Goal: Task Accomplishment & Management: Use online tool/utility

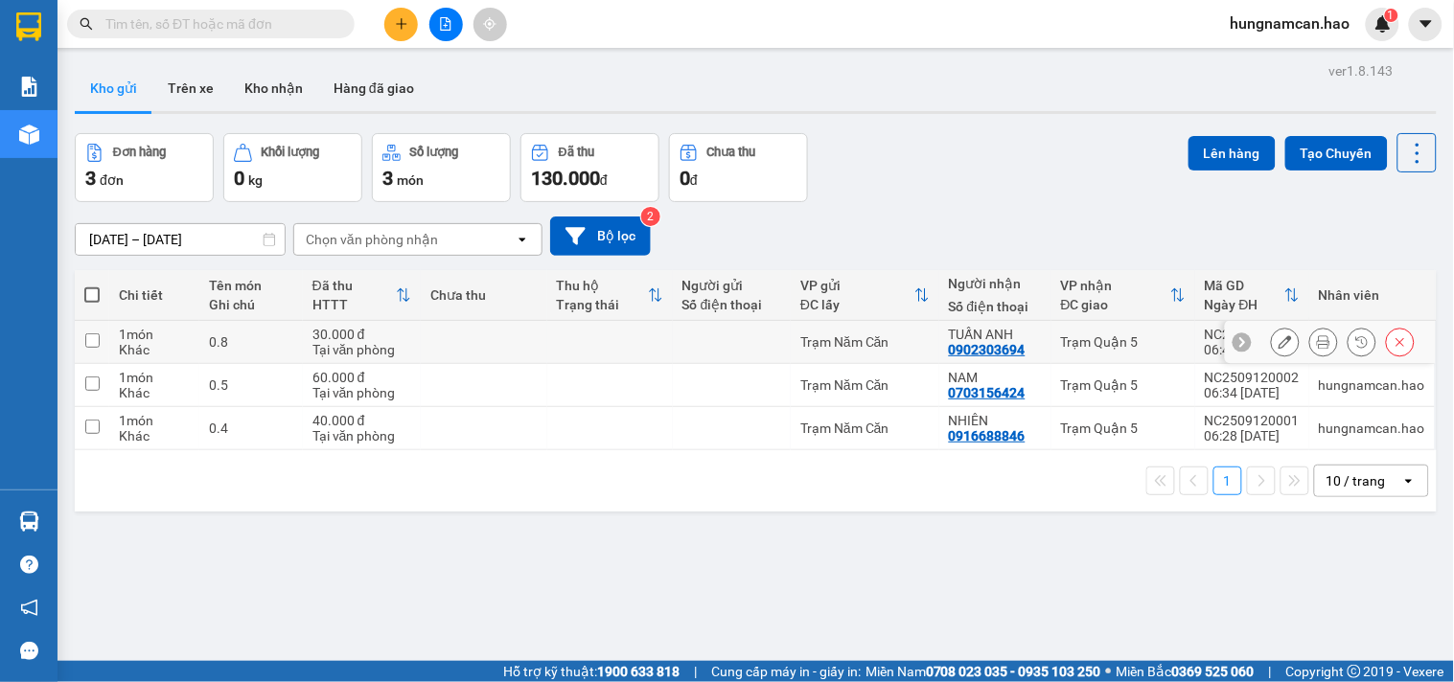
drag, startPoint x: 796, startPoint y: 326, endPoint x: 793, endPoint y: 376, distance: 49.9
click at [796, 355] on td "Trạm Năm Căn" at bounding box center [865, 342] width 149 height 43
checkbox input "true"
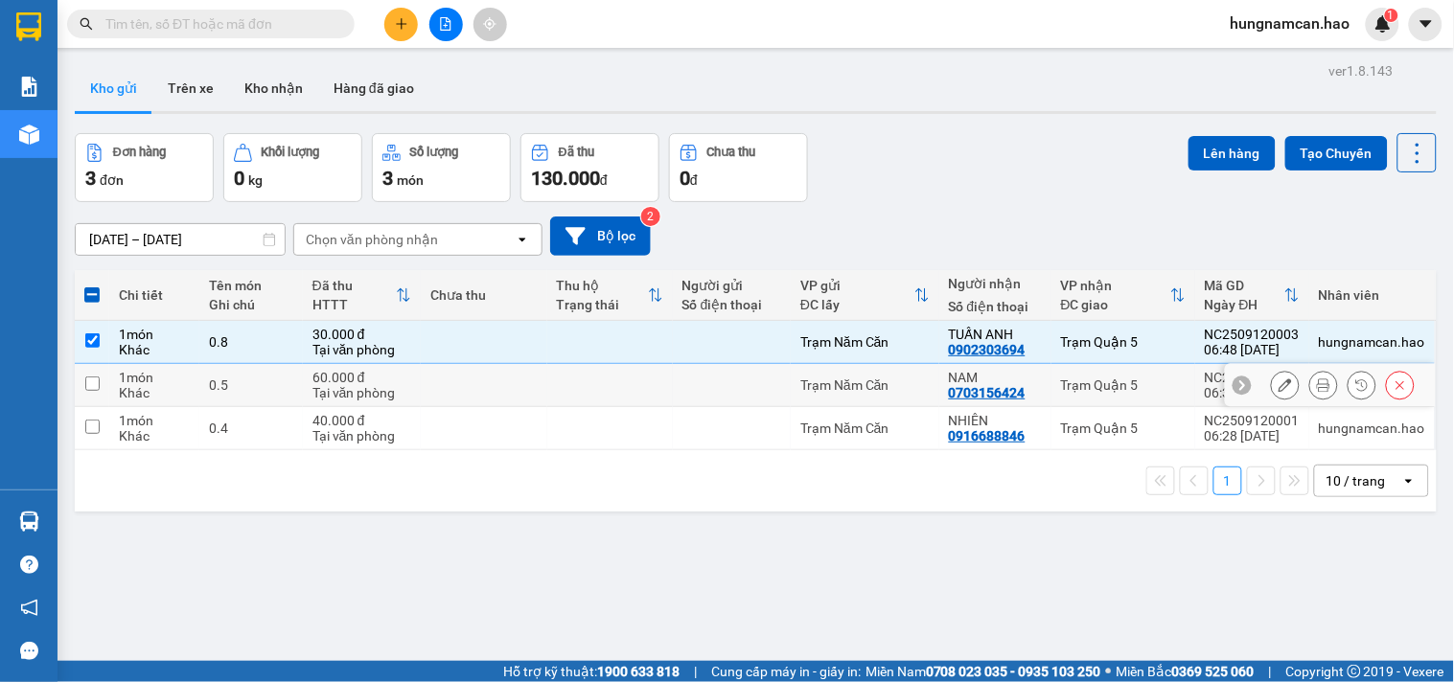
drag, startPoint x: 791, startPoint y: 385, endPoint x: 791, endPoint y: 447, distance: 61.3
click at [791, 387] on td "Trạm Năm Căn" at bounding box center [865, 385] width 149 height 43
checkbox input "true"
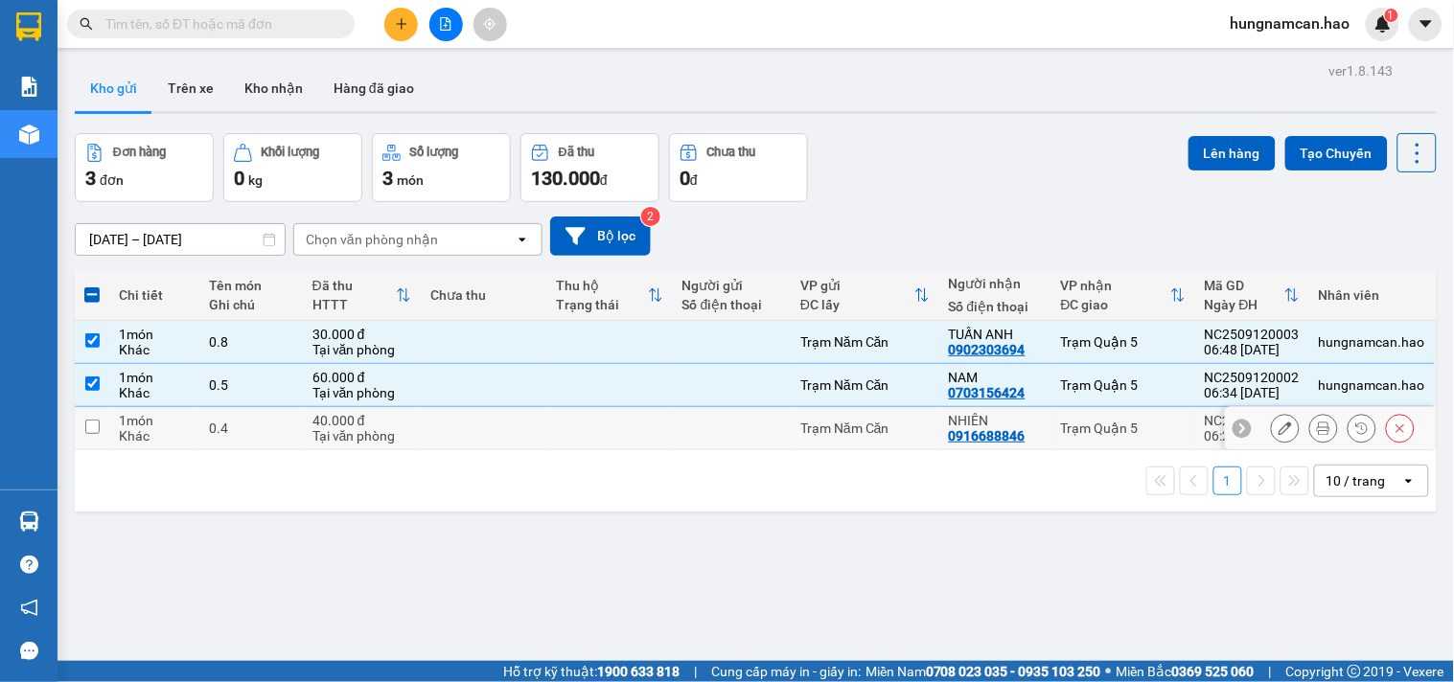
click at [791, 448] on td "Trạm Năm Căn" at bounding box center [865, 428] width 149 height 43
checkbox input "true"
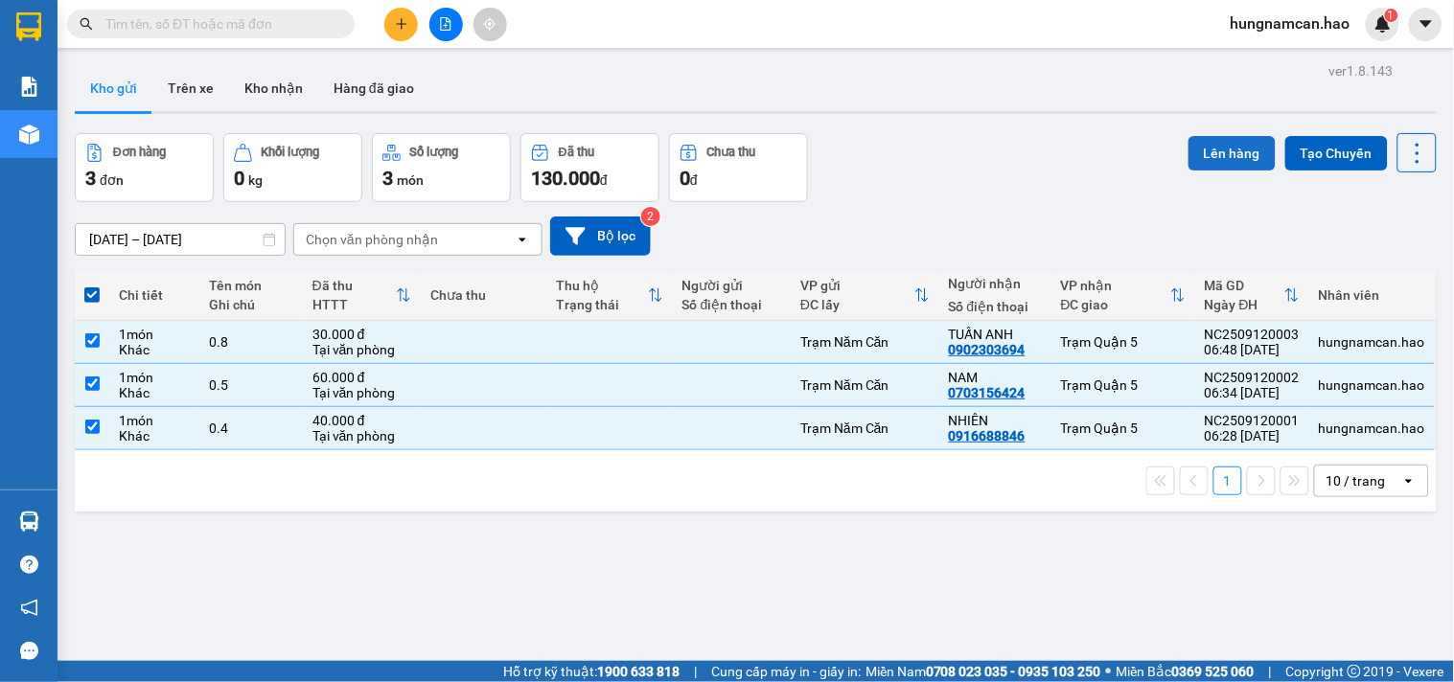
click at [1243, 157] on button "Lên hàng" at bounding box center [1231, 153] width 87 height 34
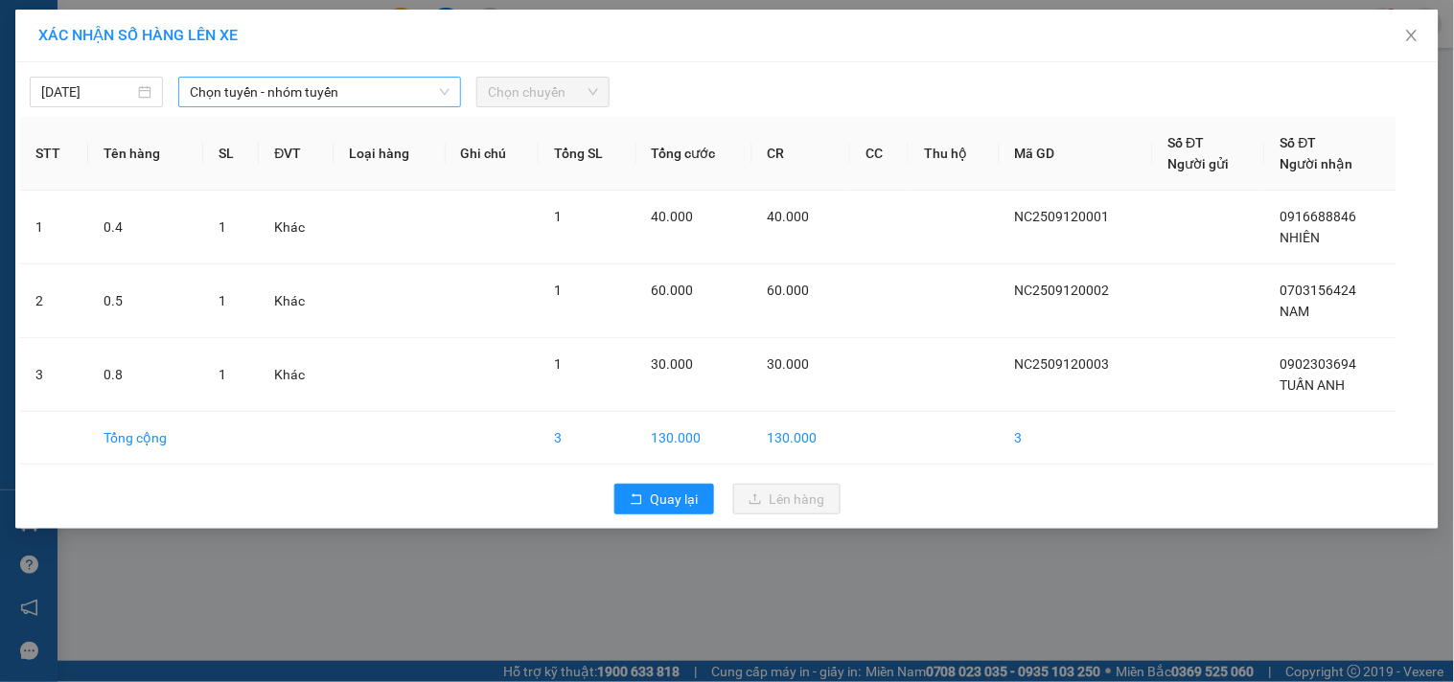
click at [331, 99] on span "Chọn tuyến - nhóm tuyến" at bounding box center [320, 92] width 260 height 29
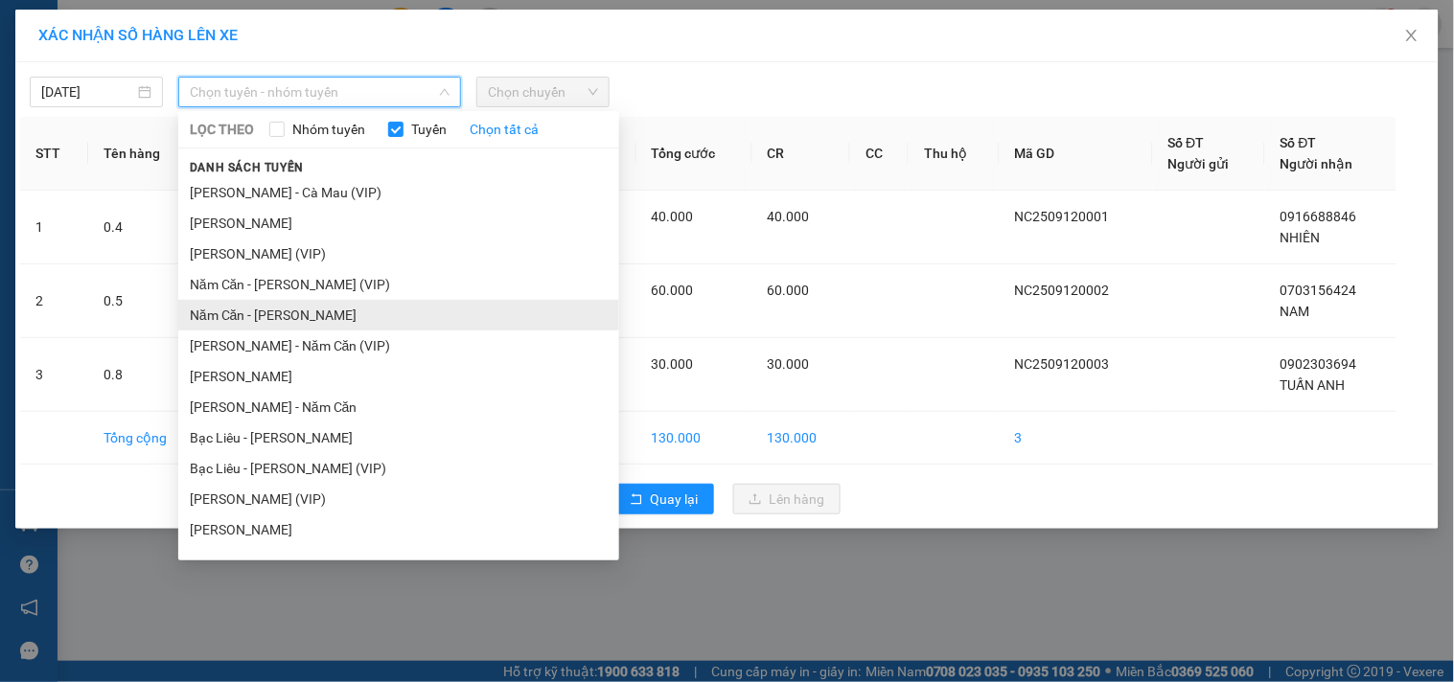
click at [279, 318] on li "Năm Căn - Hồ Chí Minh" at bounding box center [398, 315] width 441 height 31
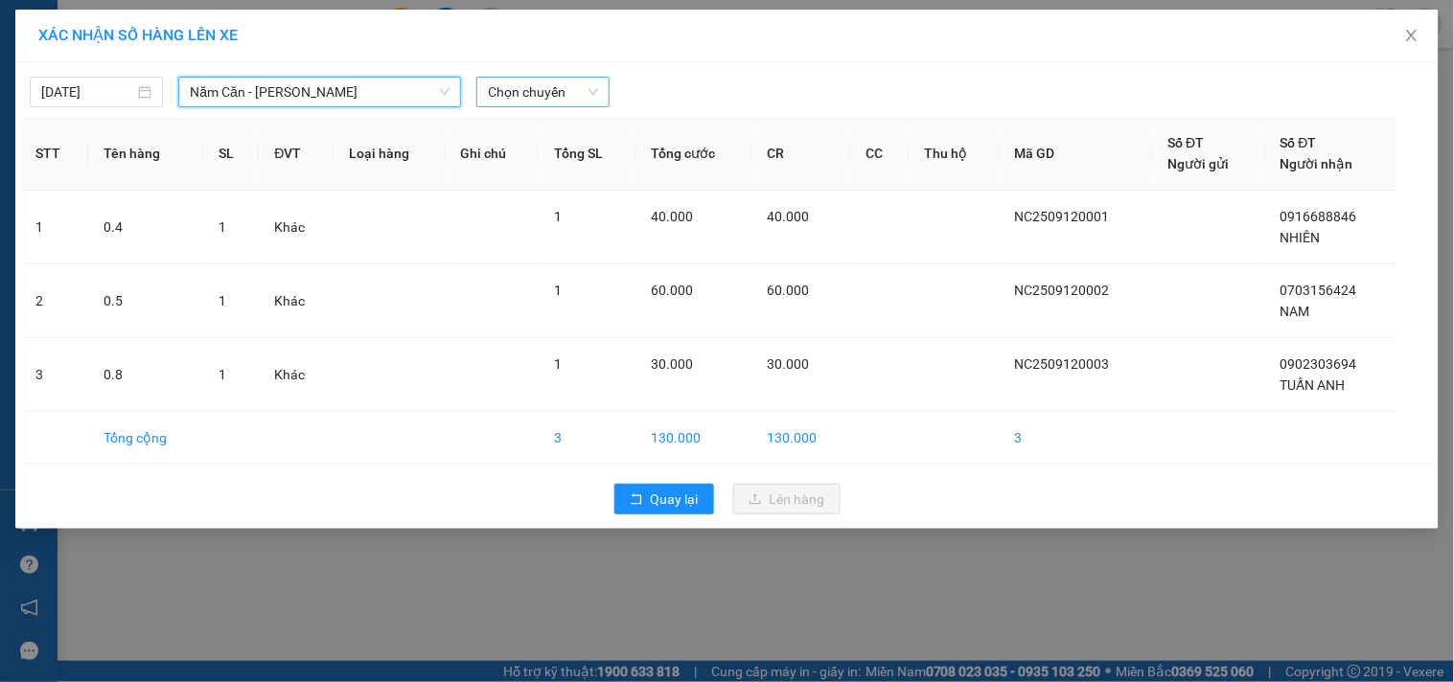
click at [556, 87] on span "Chọn chuyến" at bounding box center [543, 92] width 110 height 29
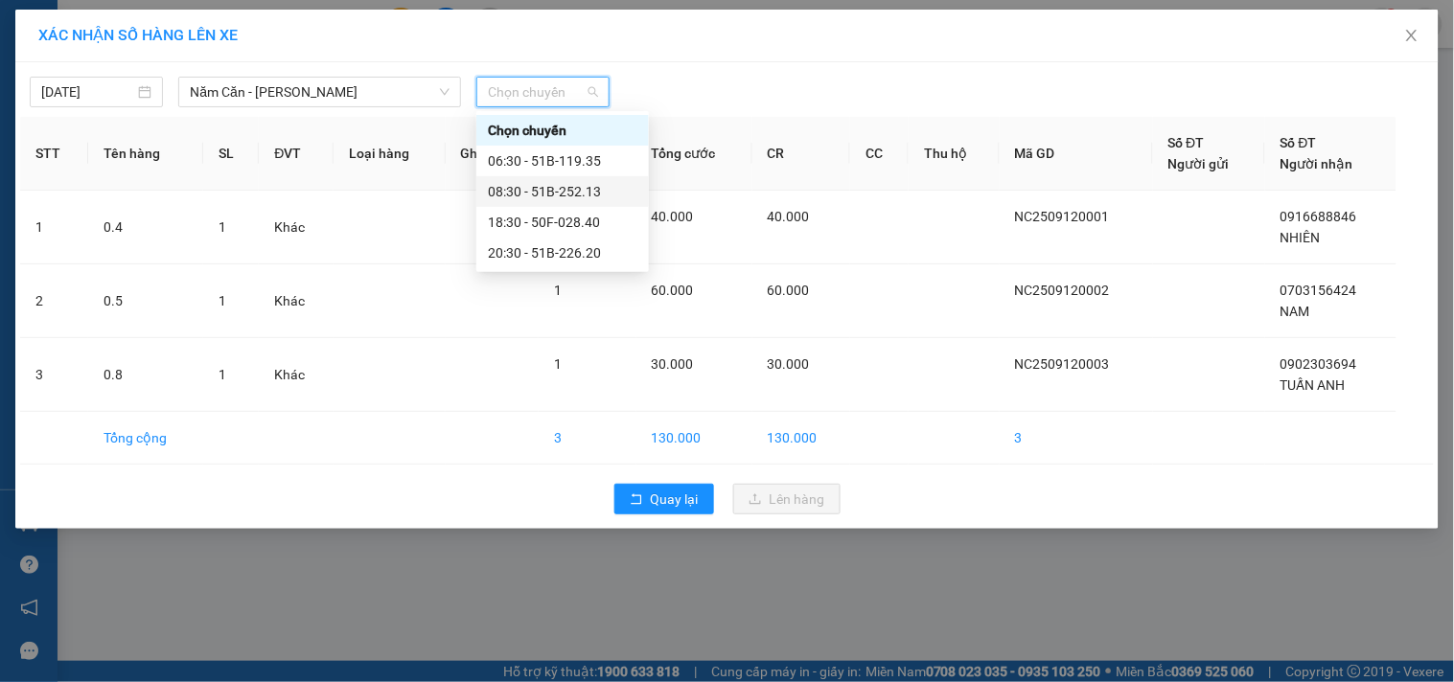
click at [571, 194] on div "08:30 - 51B-252.13" at bounding box center [562, 191] width 149 height 21
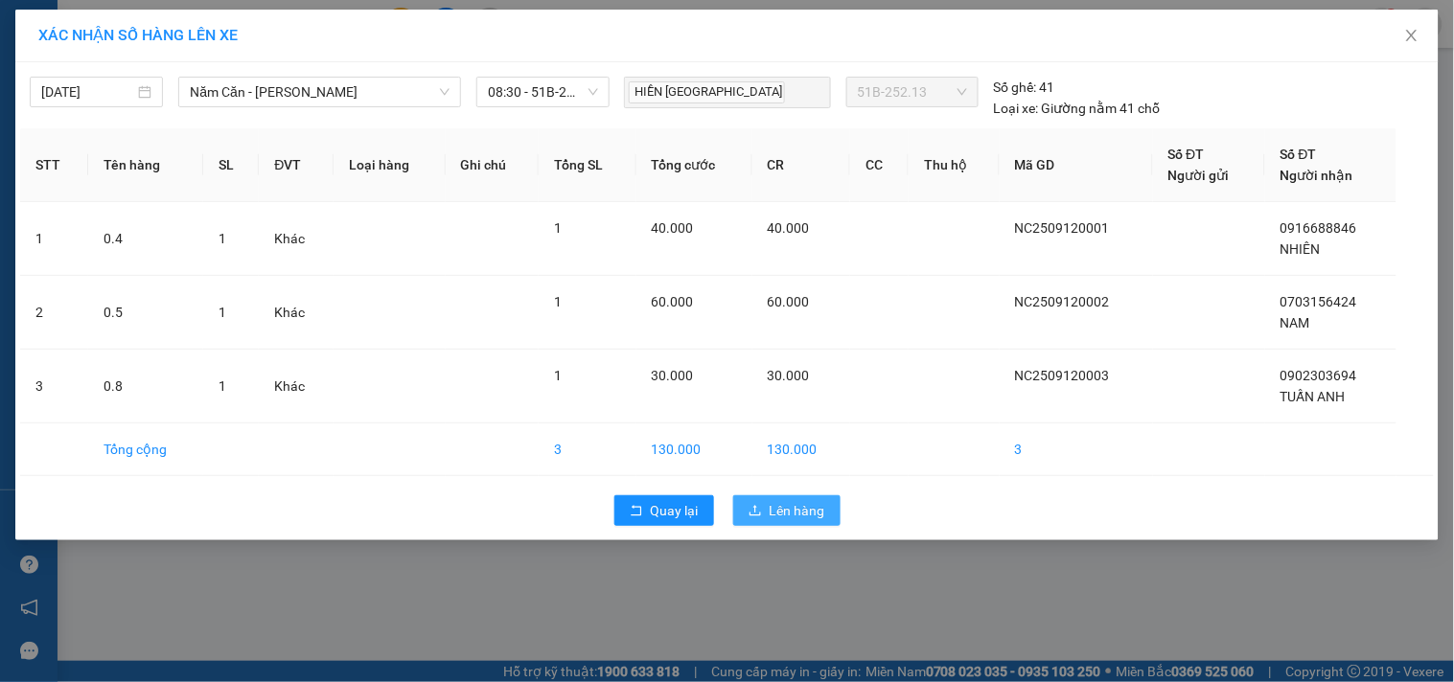
click at [768, 504] on button "Lên hàng" at bounding box center [786, 510] width 107 height 31
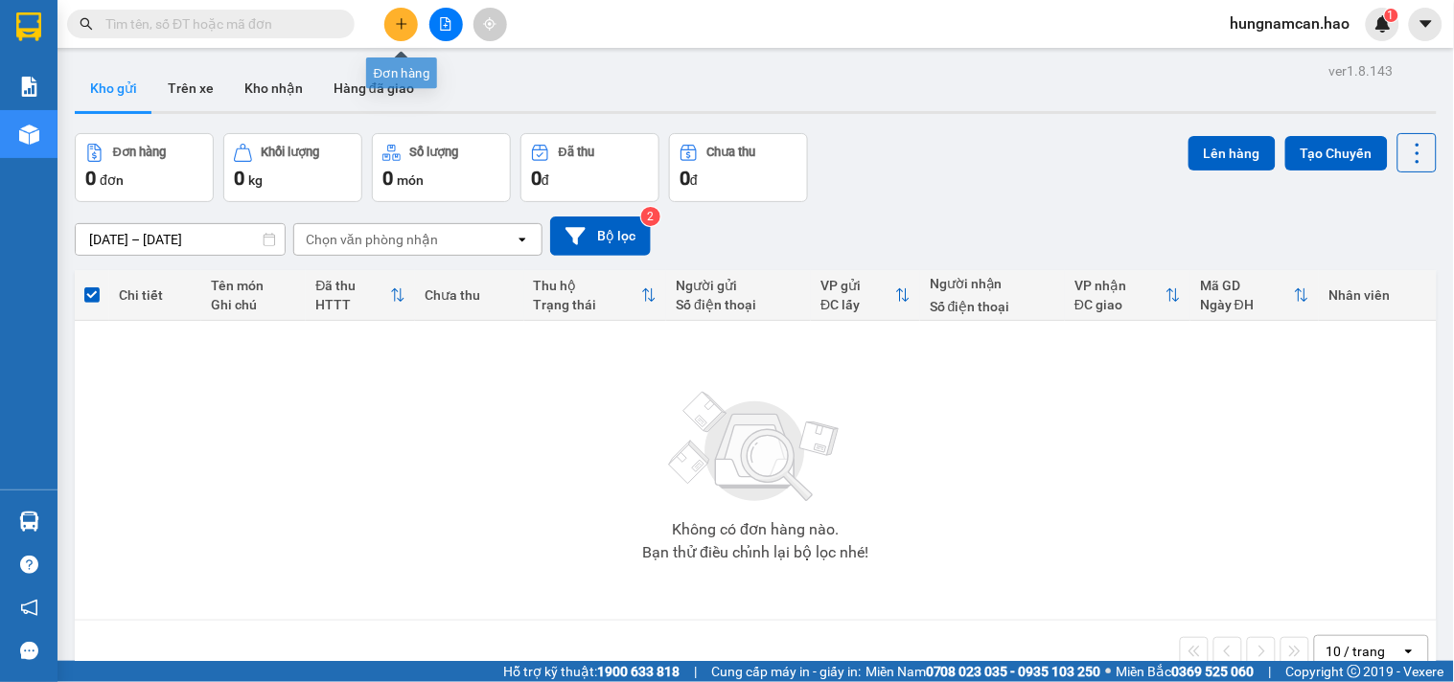
click at [407, 29] on icon "plus" at bounding box center [401, 23] width 13 height 13
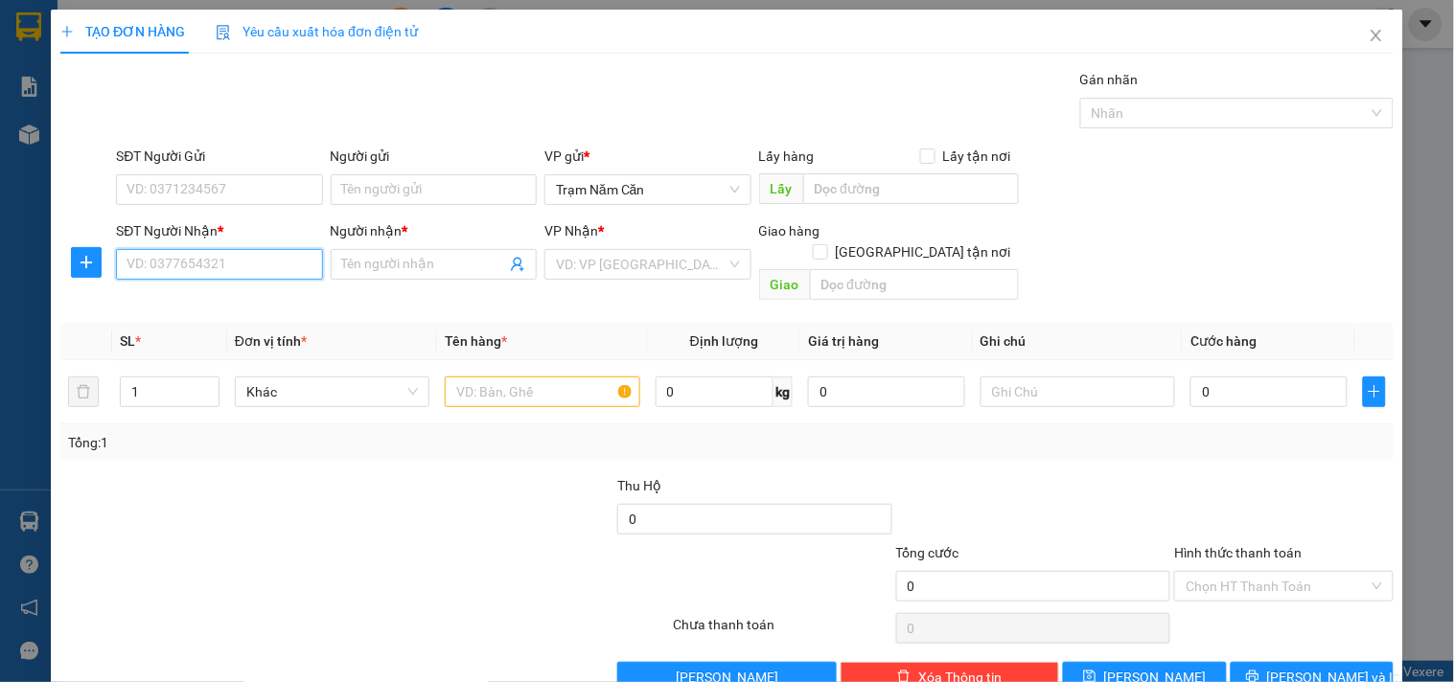
click at [228, 256] on input "SĐT Người Nhận *" at bounding box center [219, 264] width 206 height 31
type input "0919308209"
click at [265, 300] on div "0919308209 - HƯNG" at bounding box center [216, 302] width 181 height 21
type input "HƯNG"
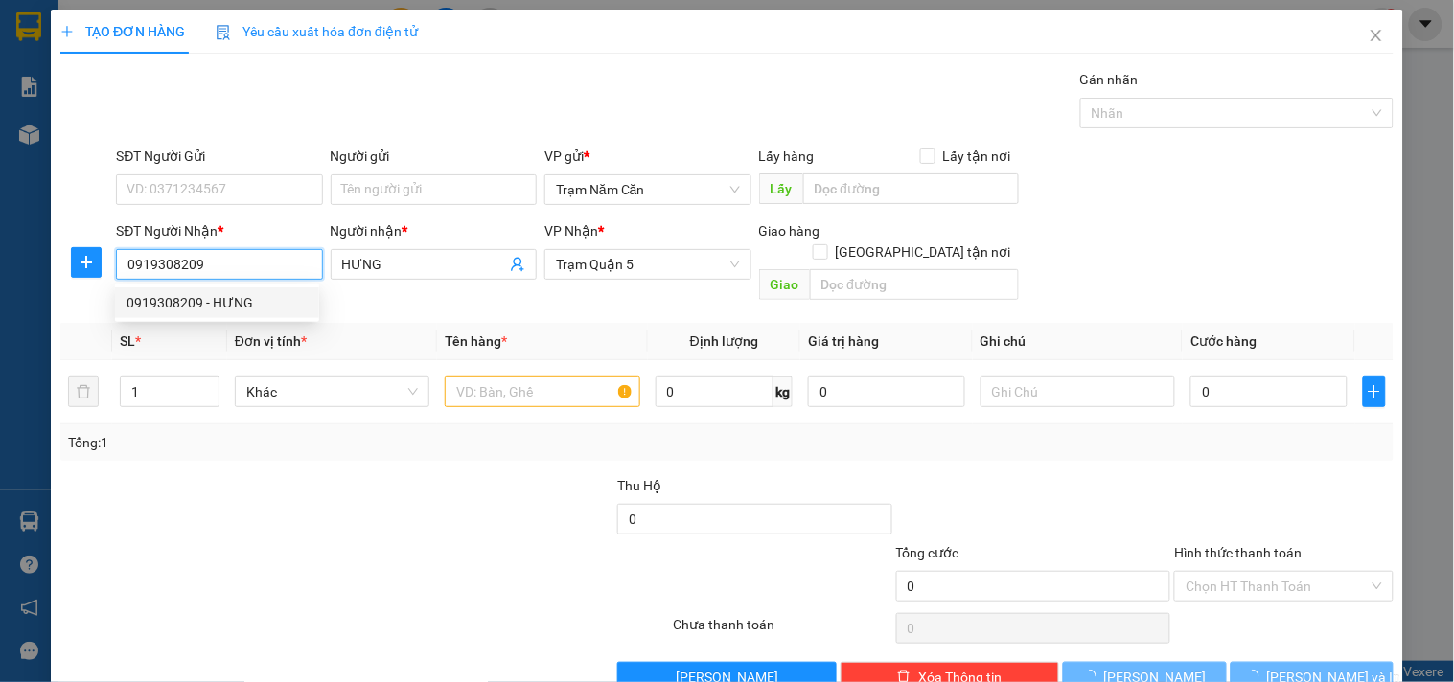
type input "50.000"
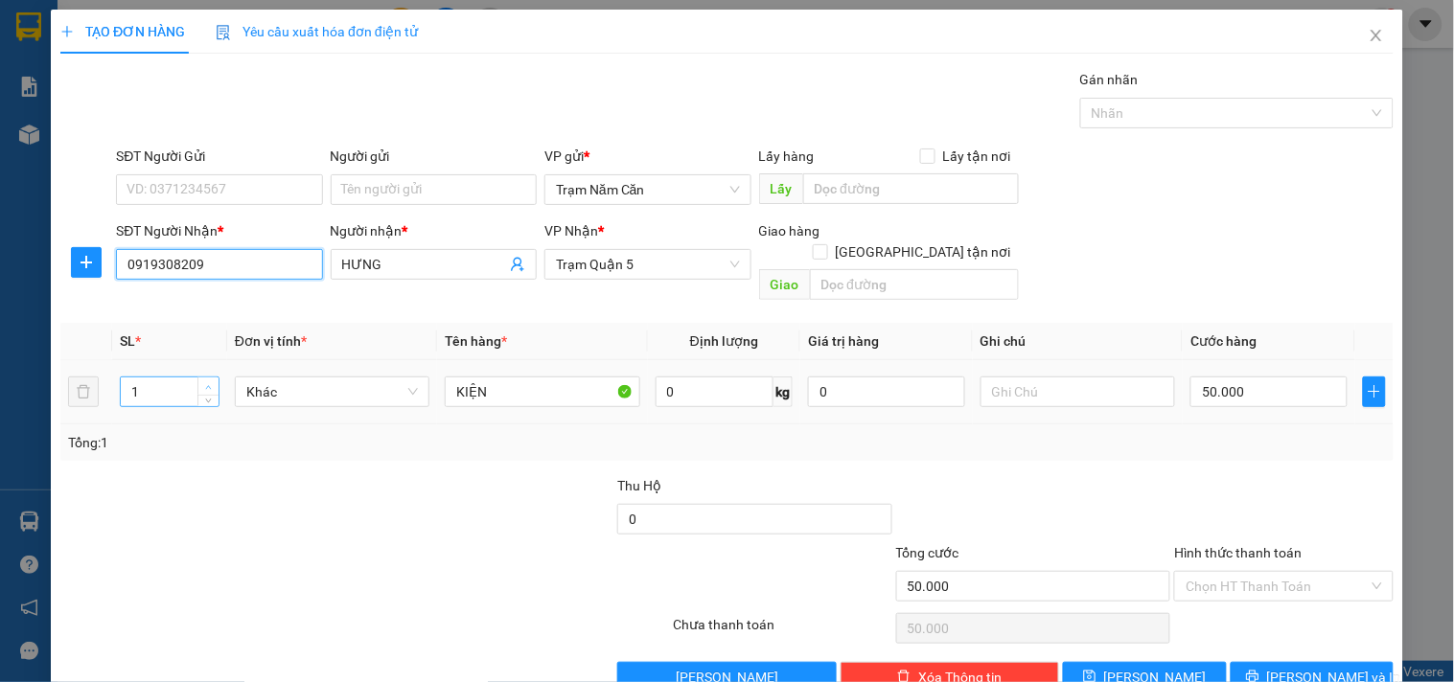
type input "0919308209"
type input "2"
click at [205, 381] on span "up" at bounding box center [208, 386] width 11 height 11
click at [1261, 378] on input "50.000" at bounding box center [1268, 392] width 157 height 31
type input "0"
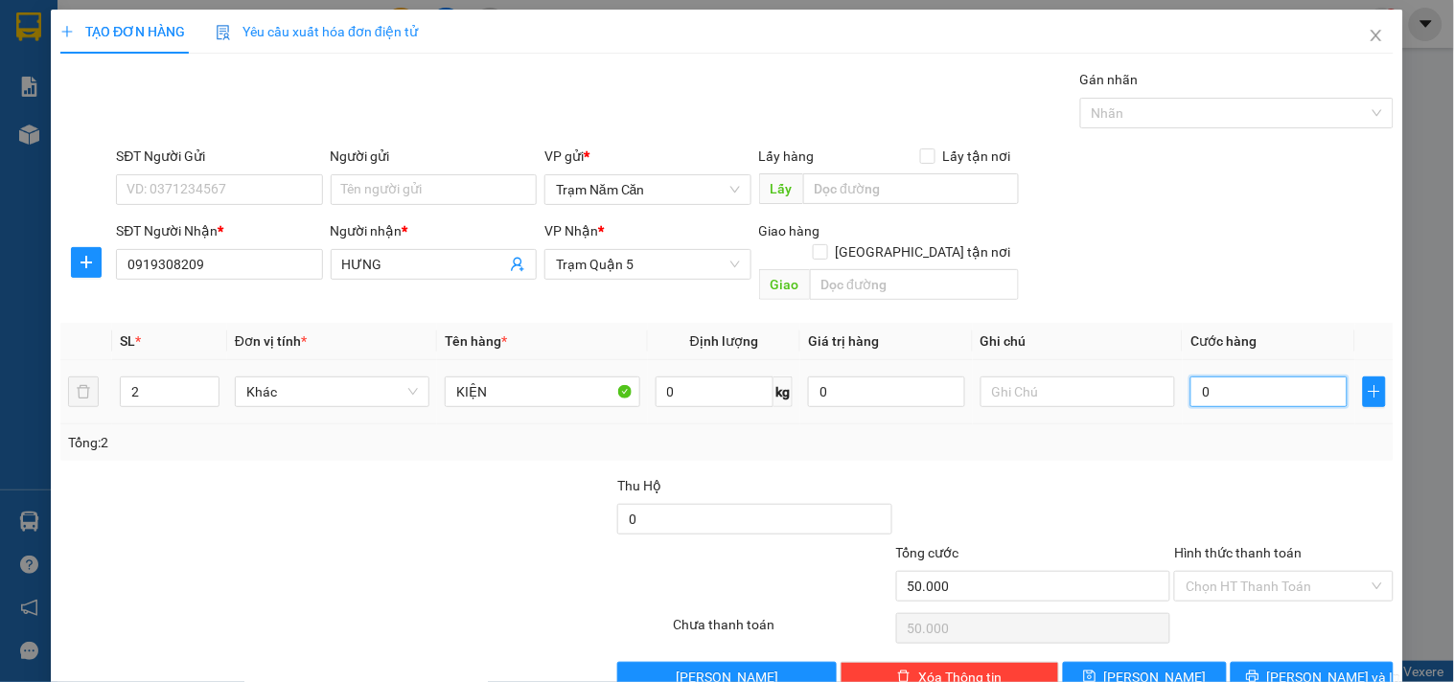
type input "0"
type input "1"
type input "010"
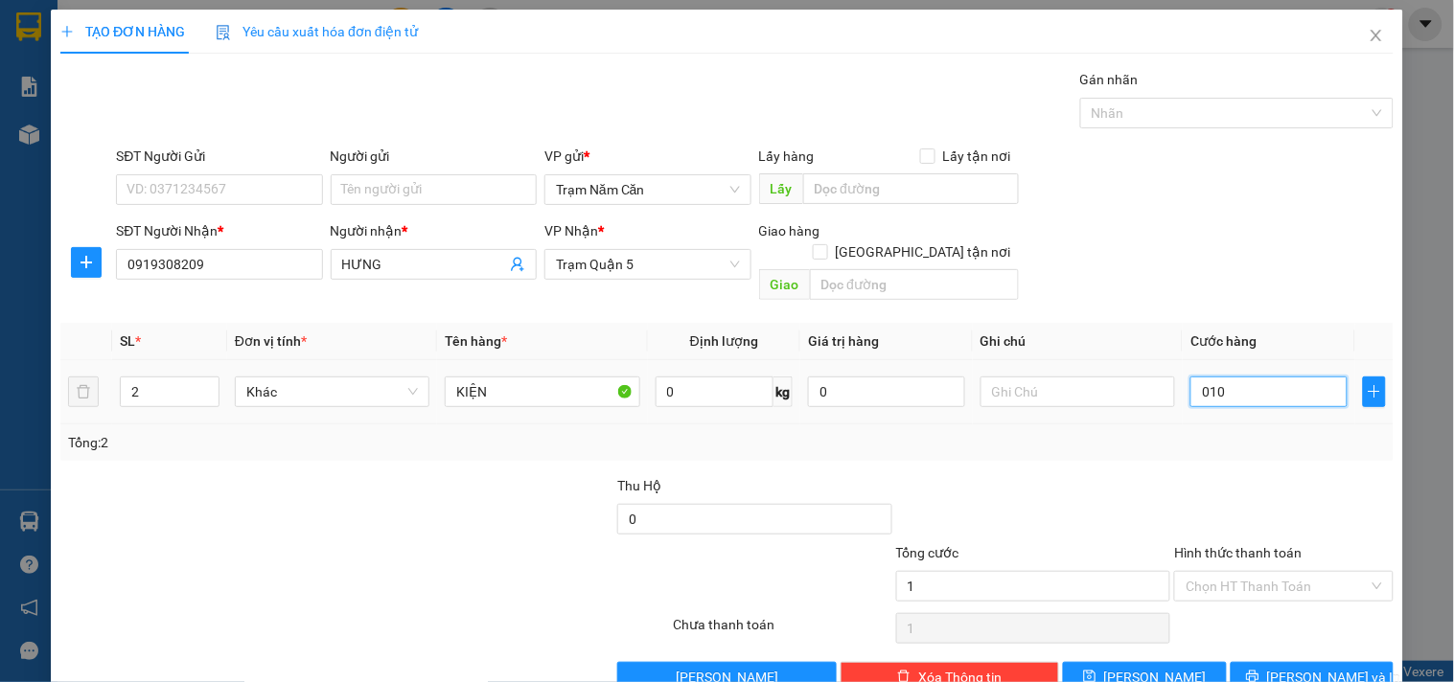
type input "10"
type input "100"
type input "0.100"
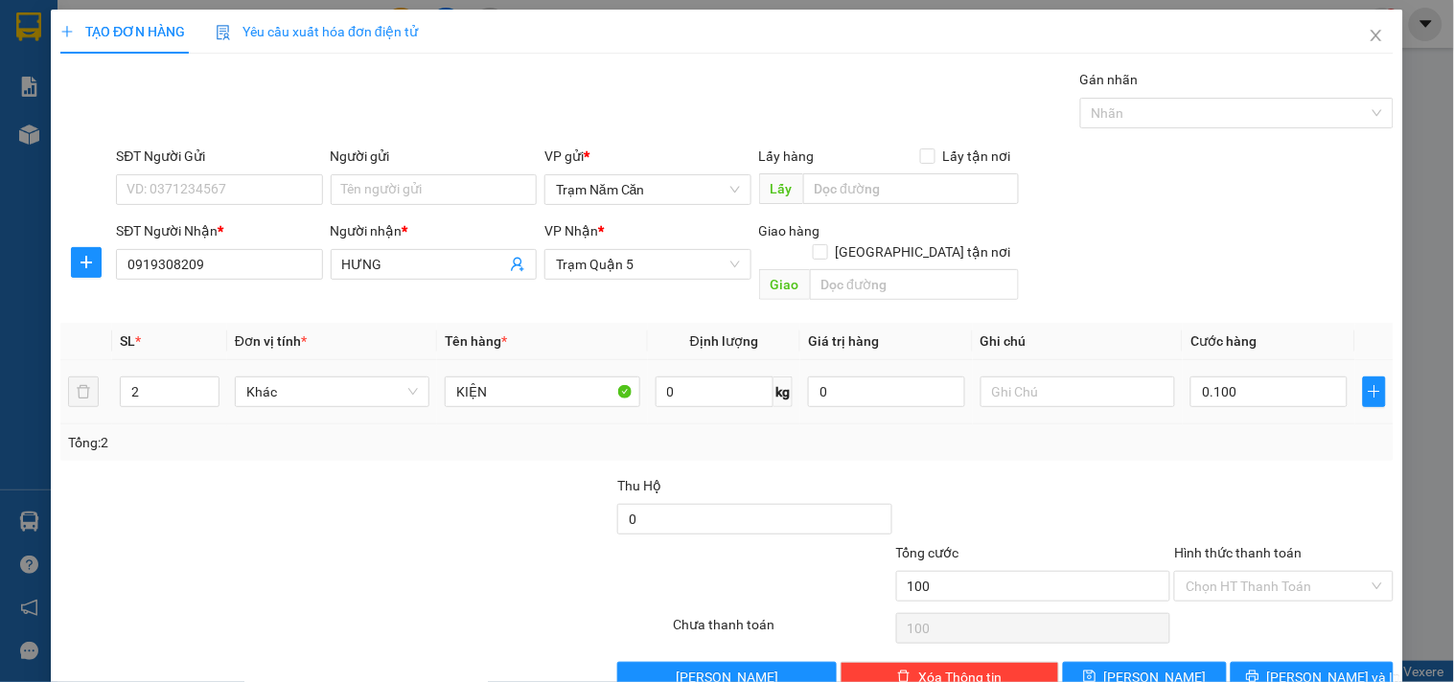
type input "100.000"
click at [1233, 424] on div "Tổng: 2" at bounding box center [726, 442] width 1333 height 36
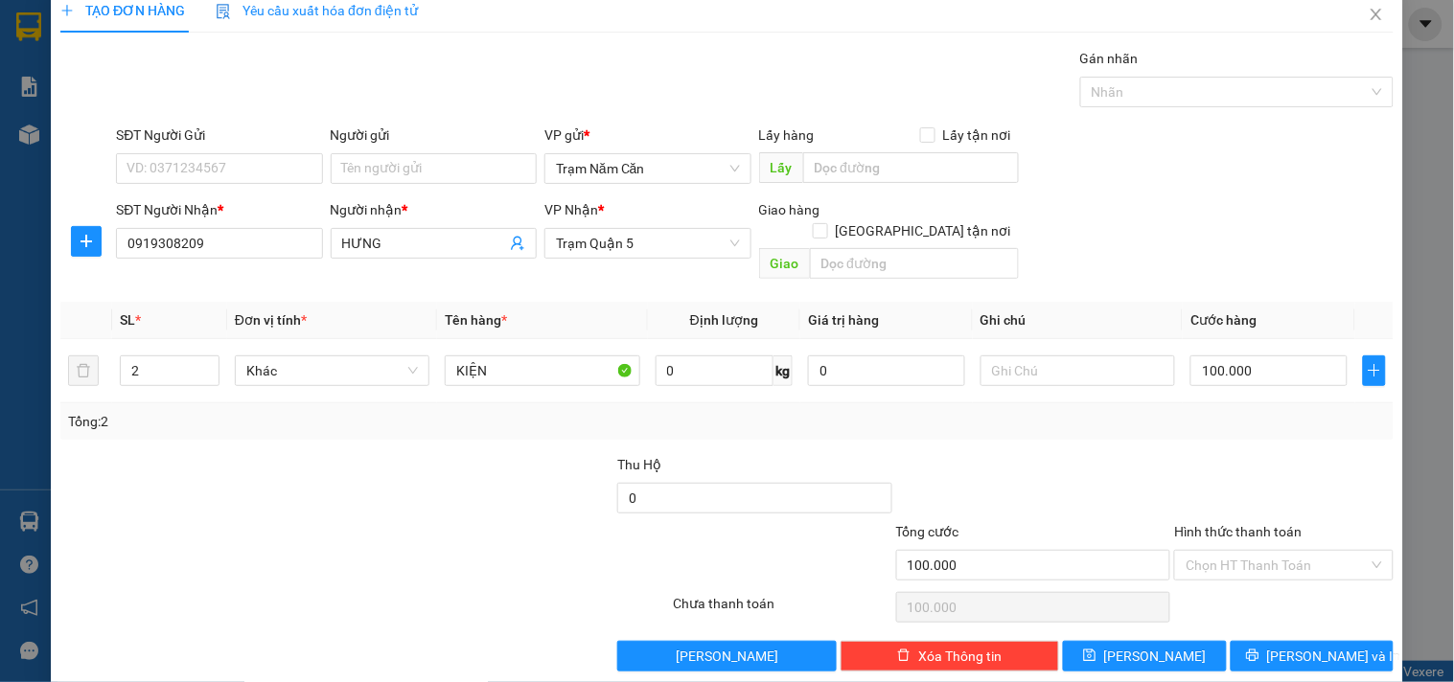
scroll to position [26, 0]
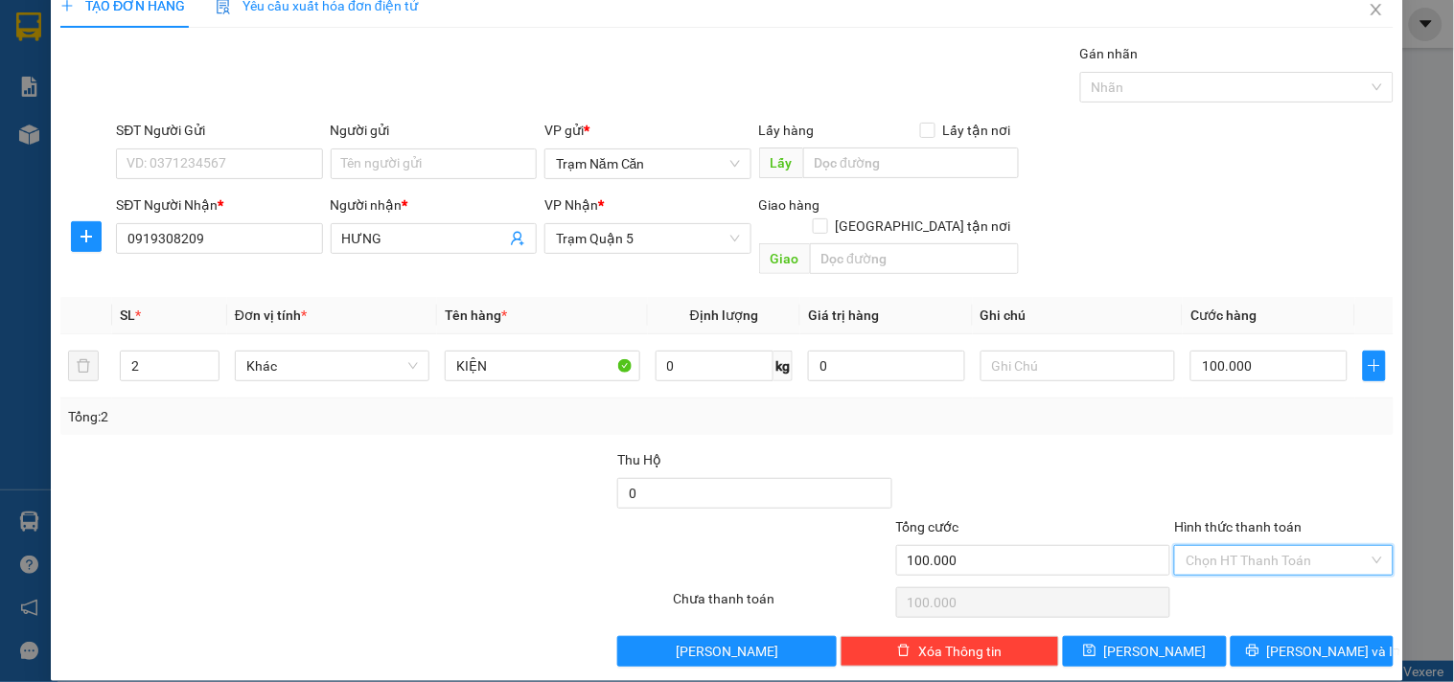
drag, startPoint x: 1241, startPoint y: 539, endPoint x: 1241, endPoint y: 561, distance: 22.0
click at [1241, 546] on input "Hình thức thanh toán" at bounding box center [1276, 560] width 182 height 29
click at [1248, 476] on div at bounding box center [1283, 482] width 222 height 67
click at [1259, 610] on div "Transit Pickup Surcharge Ids Transit Deliver Surcharge Ids Transit Deliver Surc…" at bounding box center [726, 355] width 1333 height 624
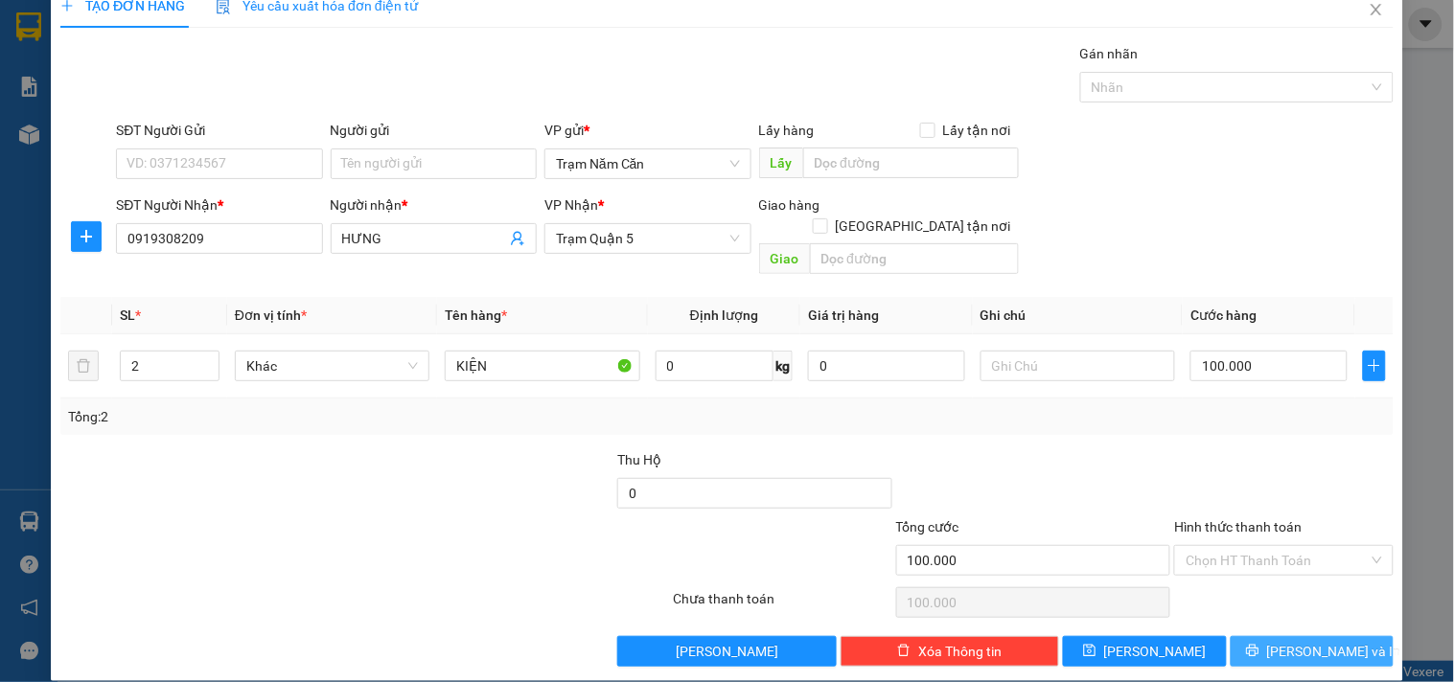
click at [1259, 636] on button "Lưu và In" at bounding box center [1311, 651] width 163 height 31
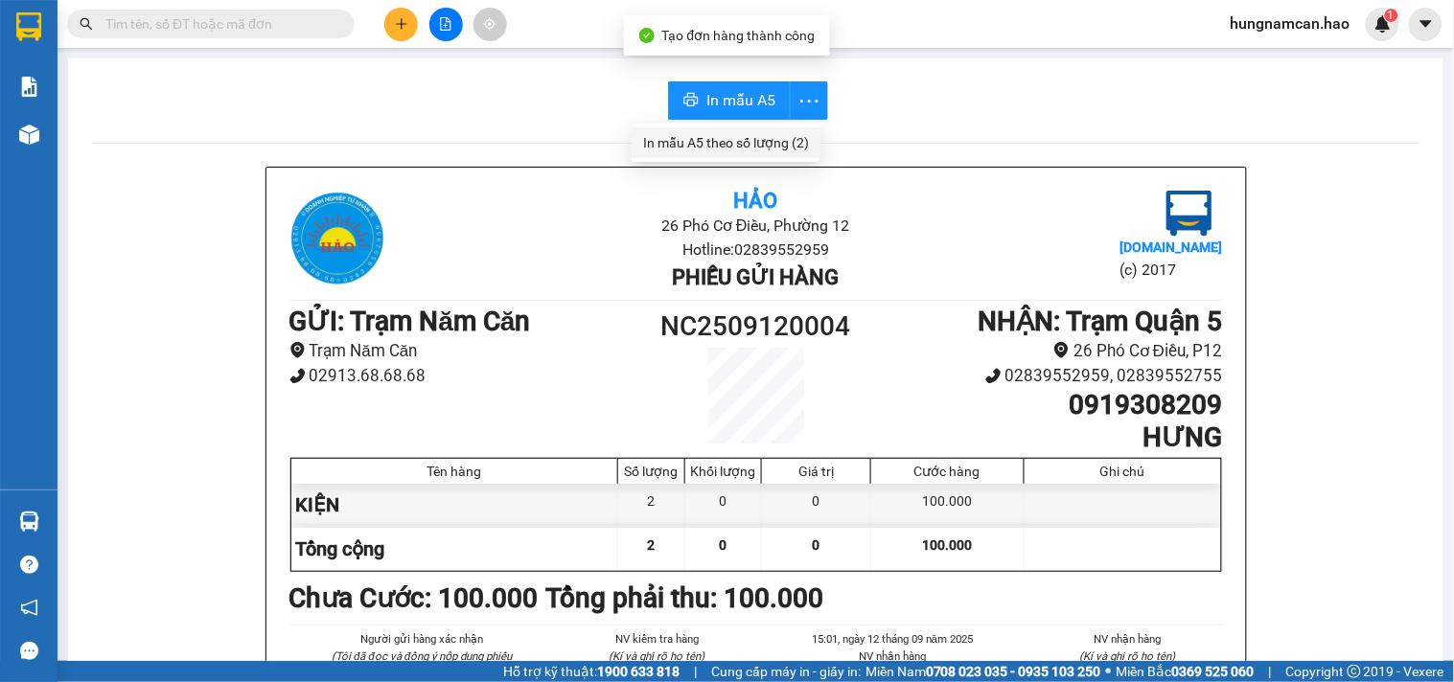
click at [797, 145] on div "In mẫu A5 theo số lượng (2)" at bounding box center [726, 142] width 166 height 21
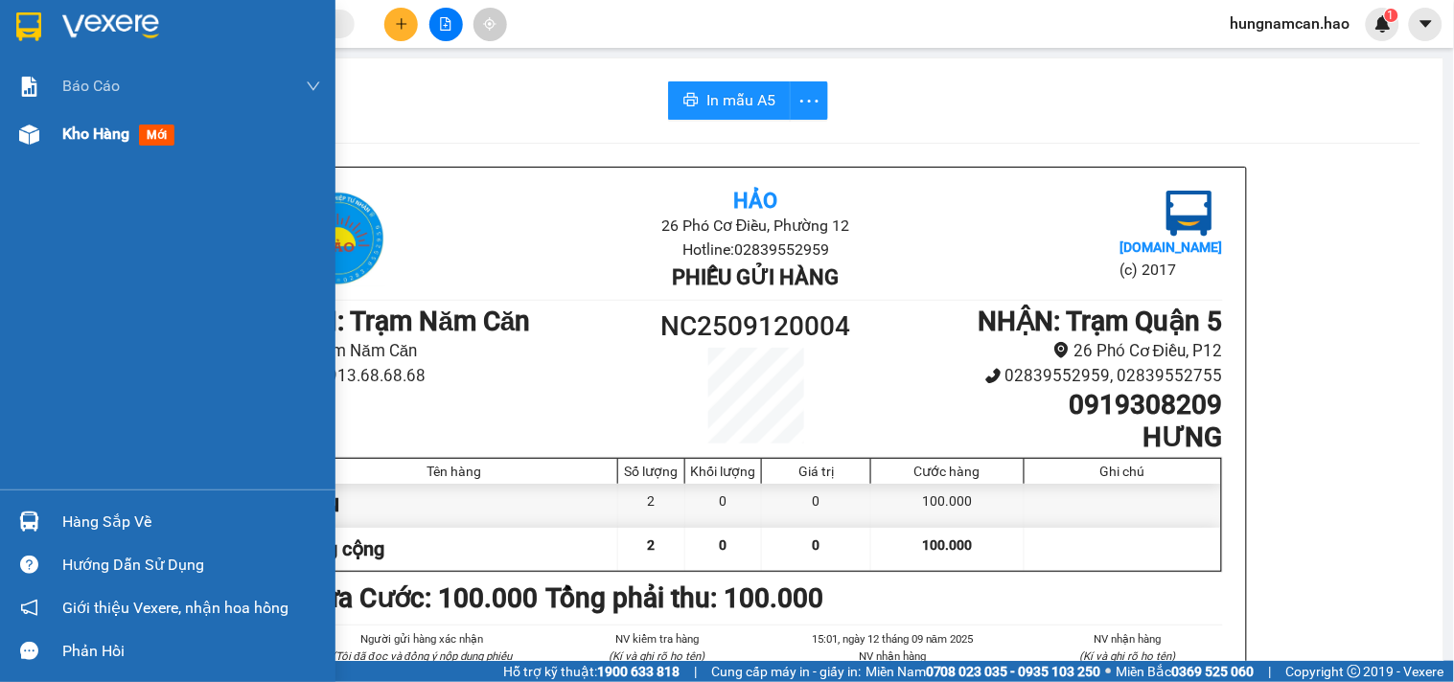
click at [45, 134] on div "Kho hàng mới" at bounding box center [167, 134] width 335 height 48
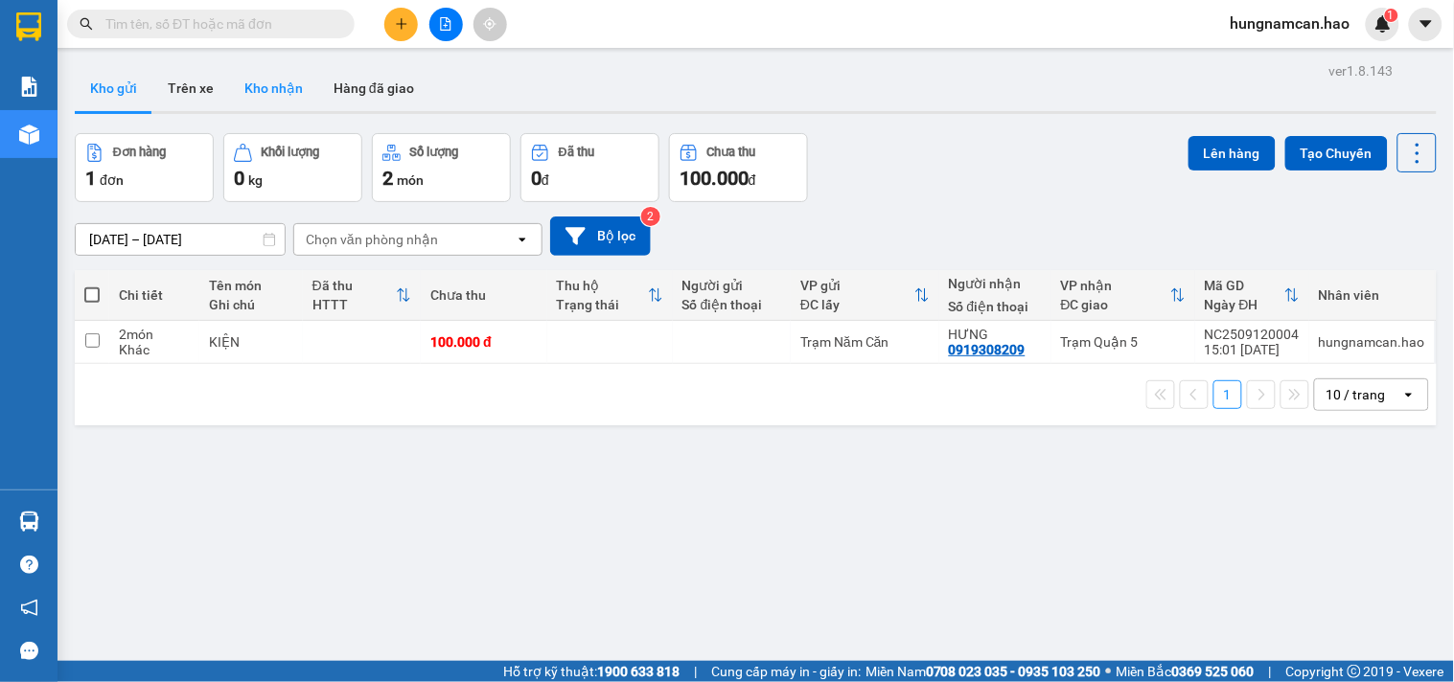
click at [291, 94] on button "Kho nhận" at bounding box center [273, 88] width 89 height 46
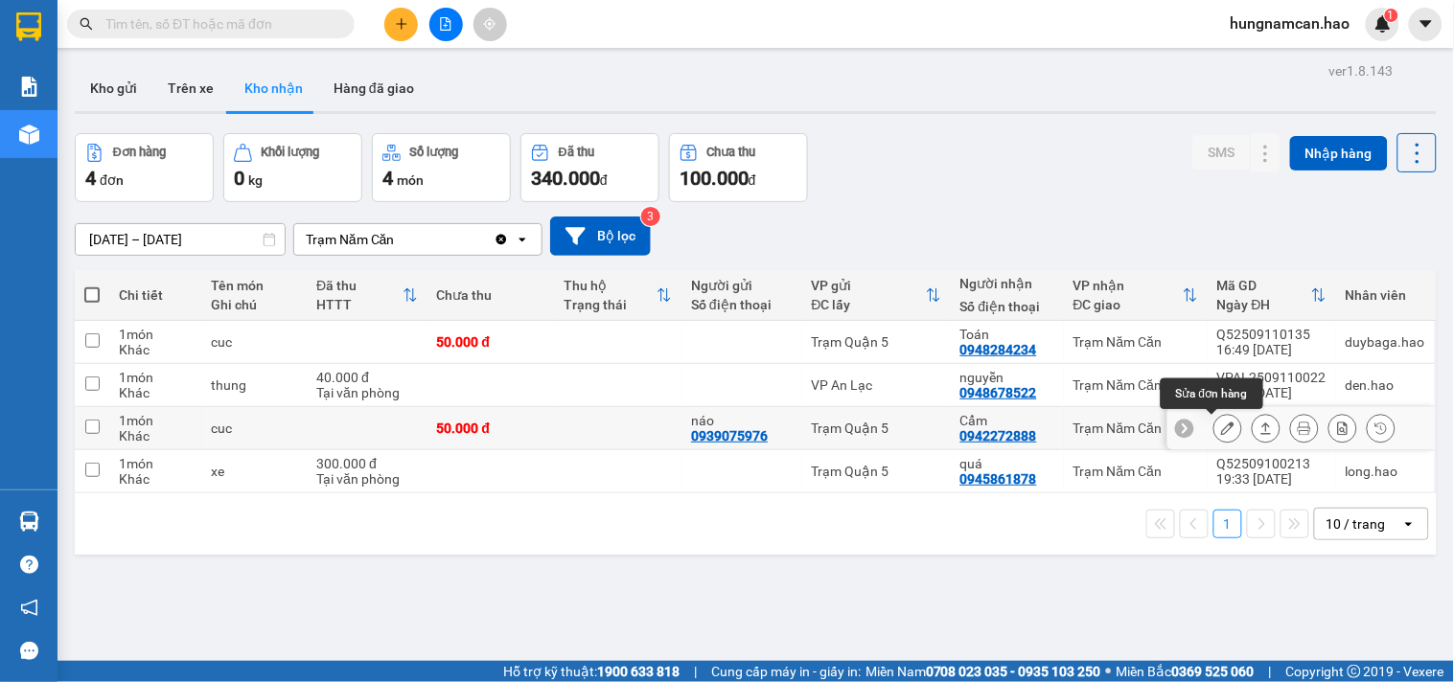
click at [1214, 436] on button at bounding box center [1227, 429] width 27 height 34
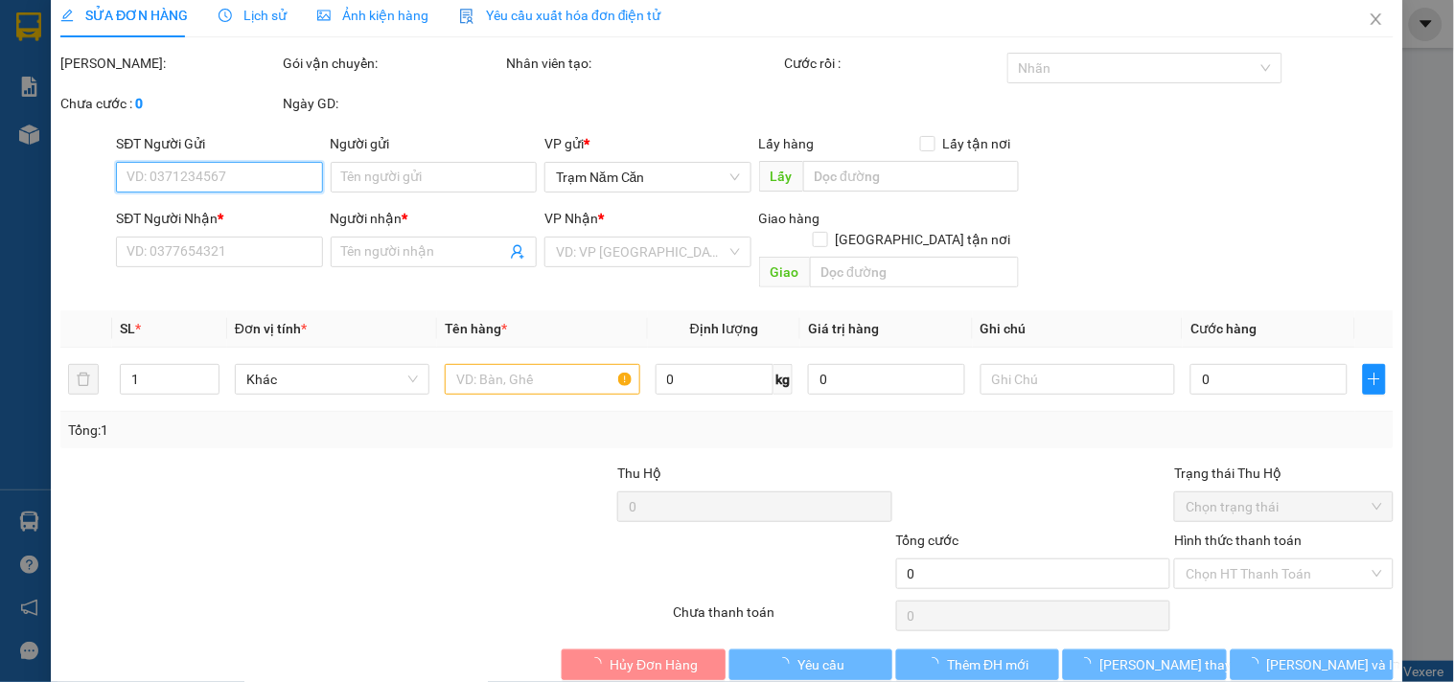
type input "0939075976"
type input "náo"
type input "0942272888"
type input "Cẩm"
type input "50.000"
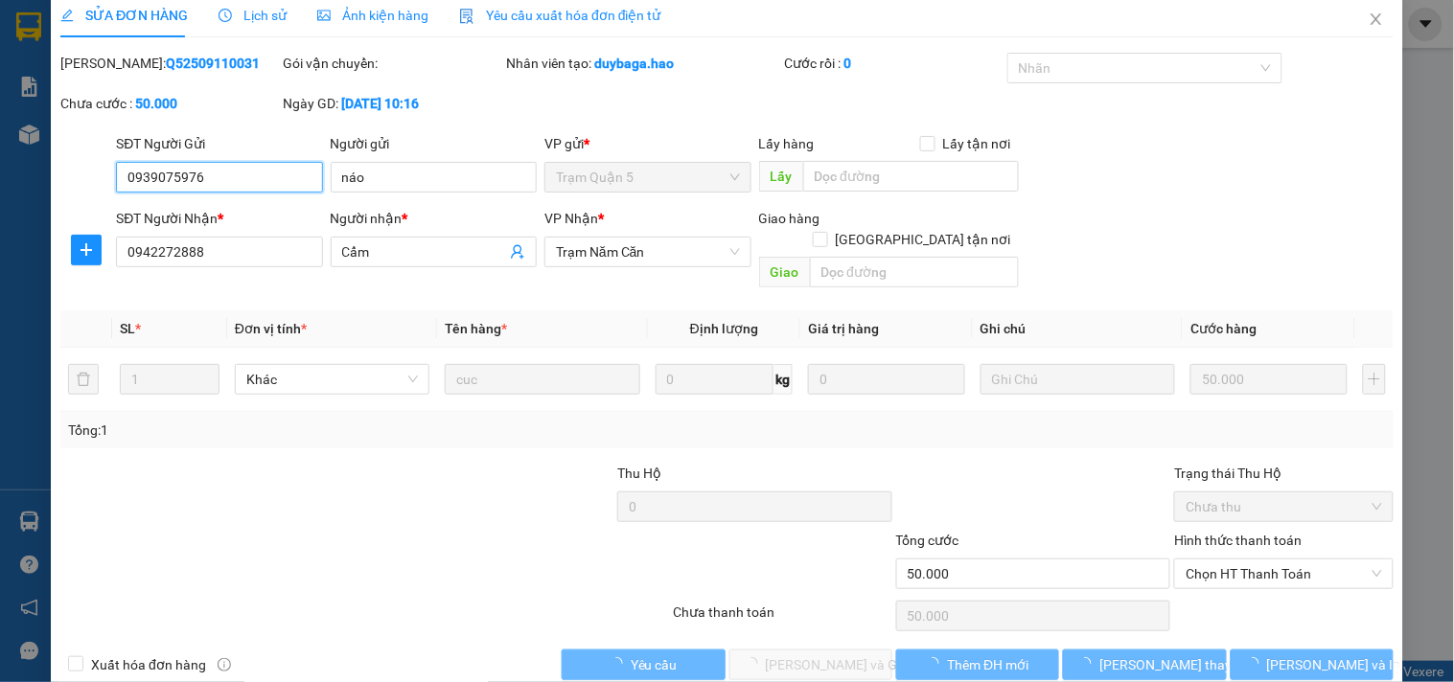
scroll to position [31, 0]
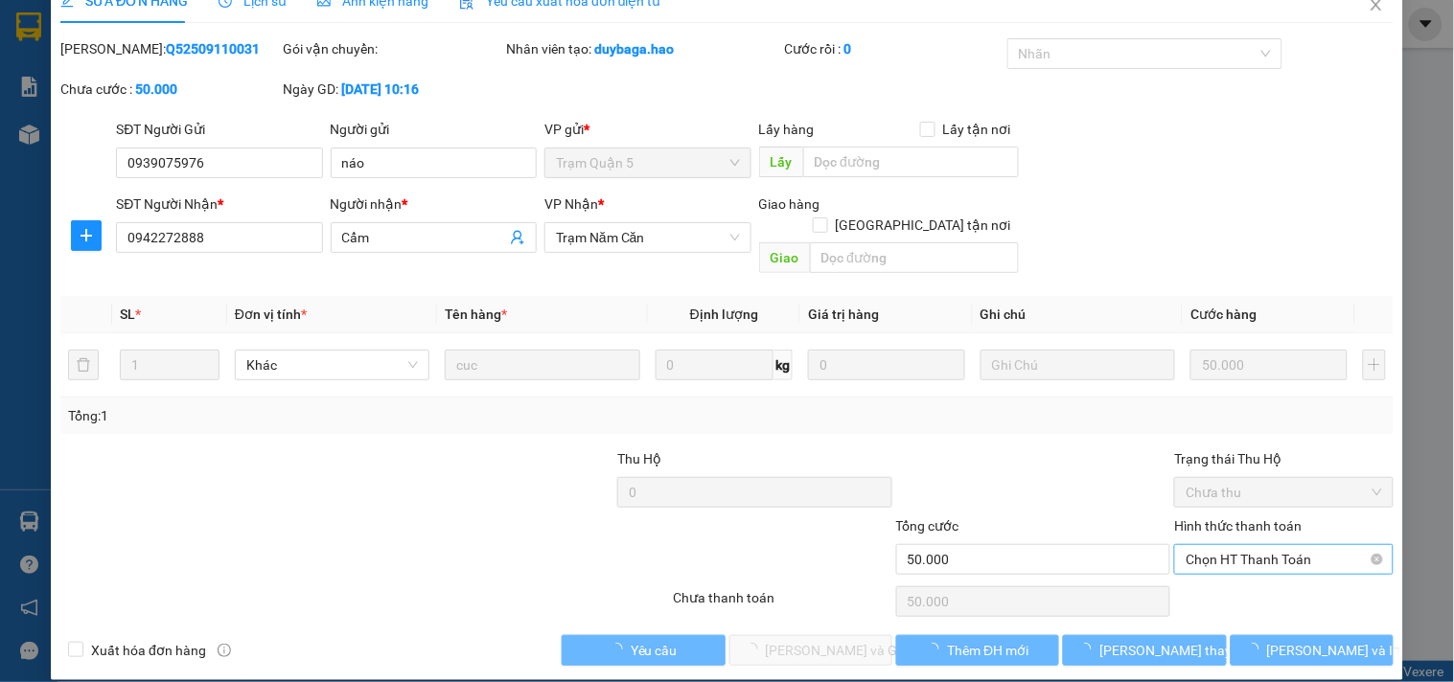
drag, startPoint x: 1213, startPoint y: 521, endPoint x: 1203, endPoint y: 541, distance: 22.7
click at [1213, 528] on div "Hình thức thanh toán Chọn HT Thanh Toán" at bounding box center [1283, 549] width 218 height 67
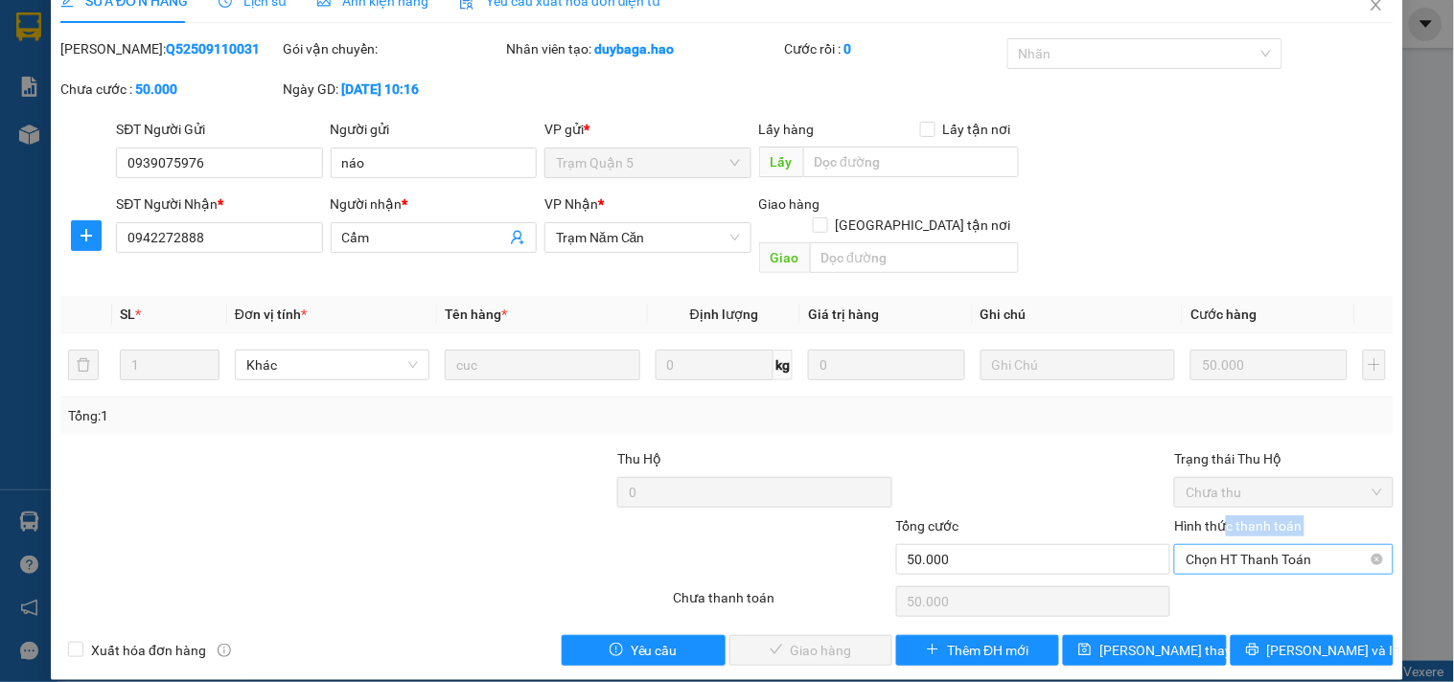
click at [1203, 546] on span "Chọn HT Thanh Toán" at bounding box center [1282, 559] width 195 height 29
drag, startPoint x: 1194, startPoint y: 573, endPoint x: 973, endPoint y: 585, distance: 221.7
click at [1193, 575] on div "Tại văn phòng" at bounding box center [1272, 576] width 194 height 21
type input "0"
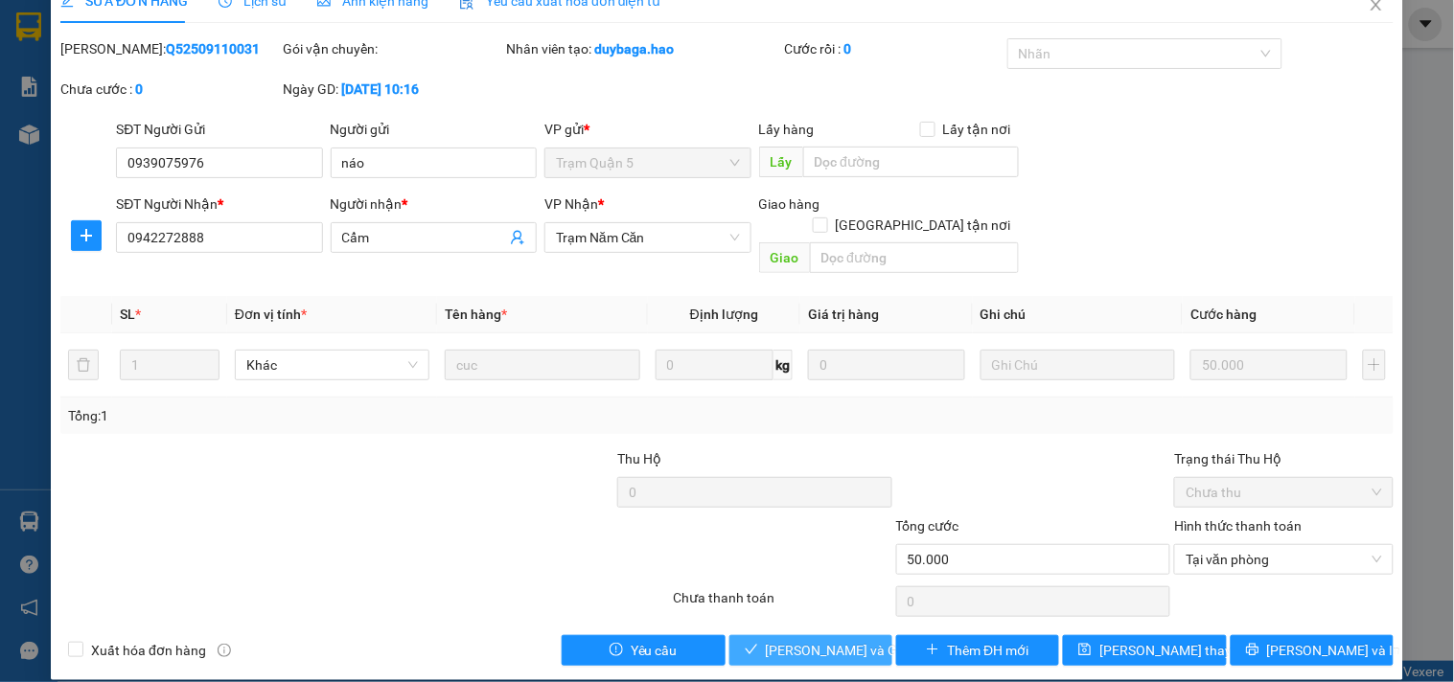
drag, startPoint x: 800, startPoint y: 614, endPoint x: 849, endPoint y: 584, distance: 57.2
click at [801, 635] on button "Lưu và Giao hàng" at bounding box center [810, 650] width 163 height 31
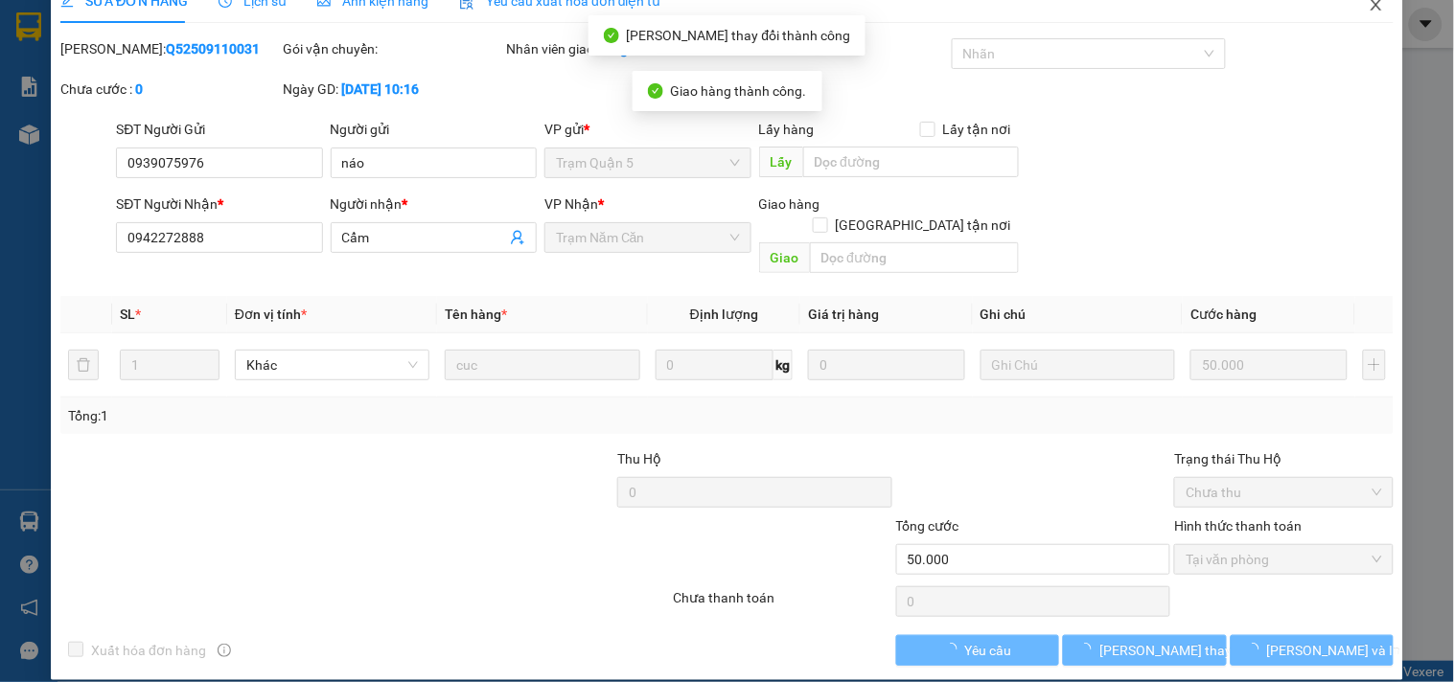
scroll to position [0, 0]
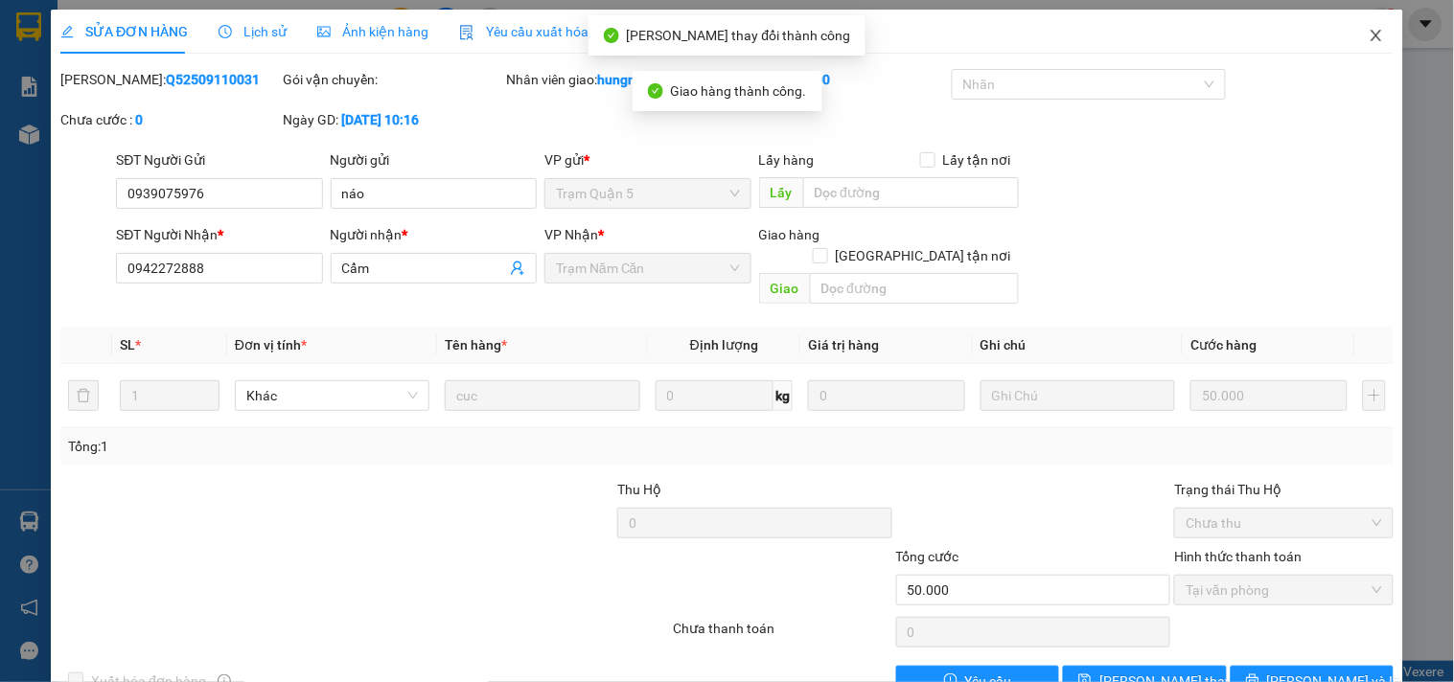
click at [1355, 16] on span "Close" at bounding box center [1376, 37] width 54 height 54
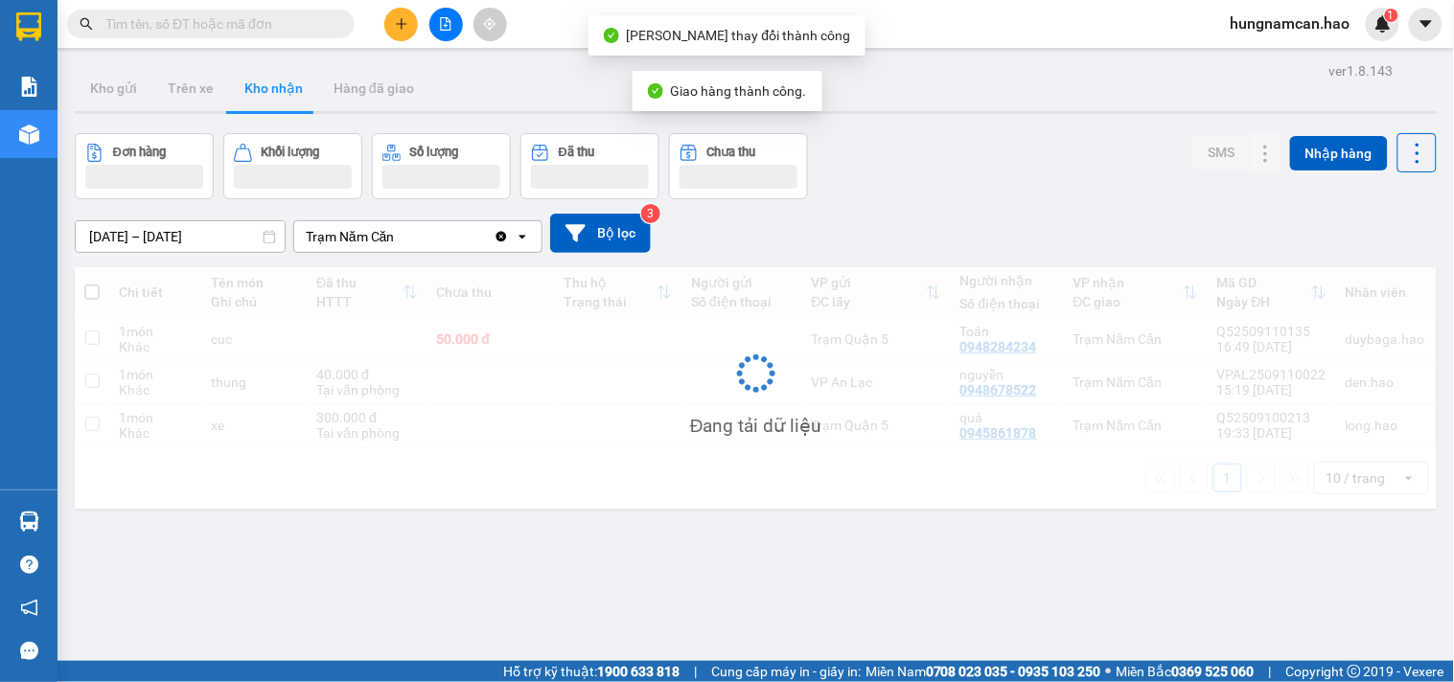
scroll to position [88, 0]
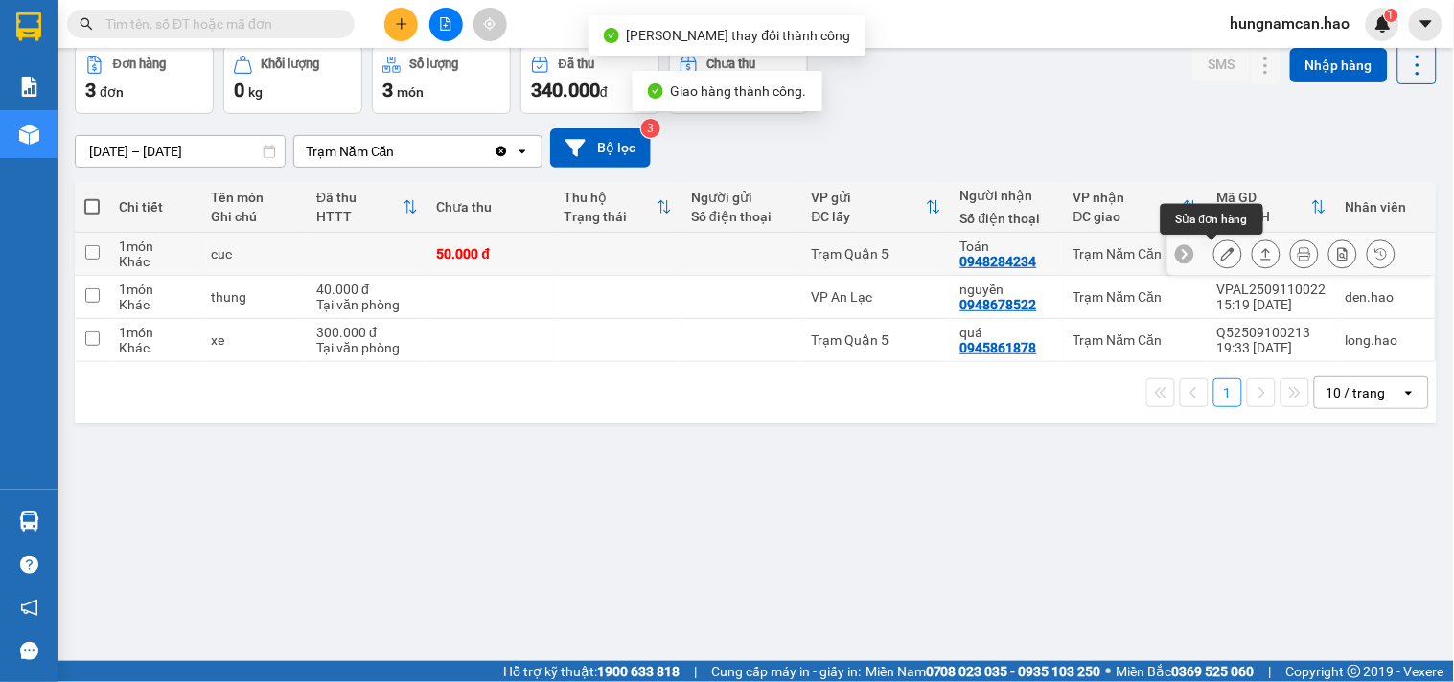
click at [1221, 254] on icon at bounding box center [1227, 253] width 13 height 13
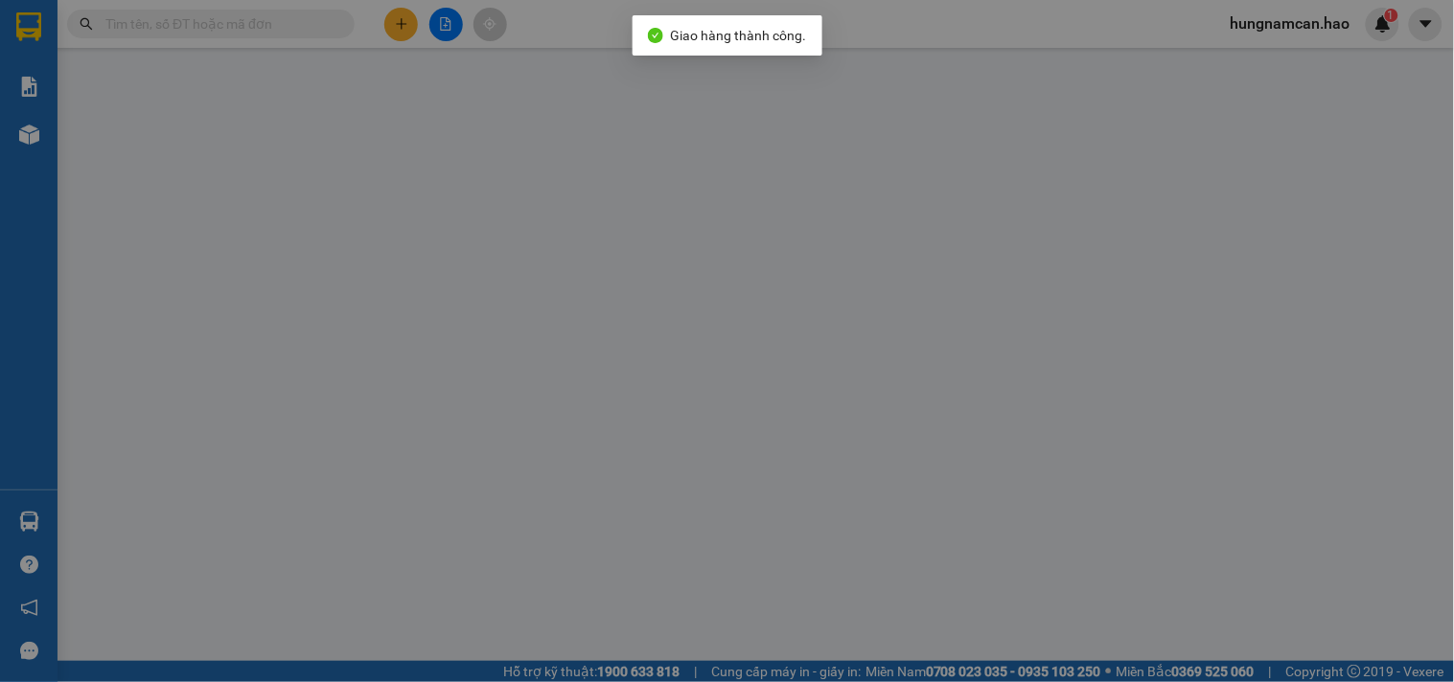
type input "0948284234"
type input "Toán"
type input "50.000"
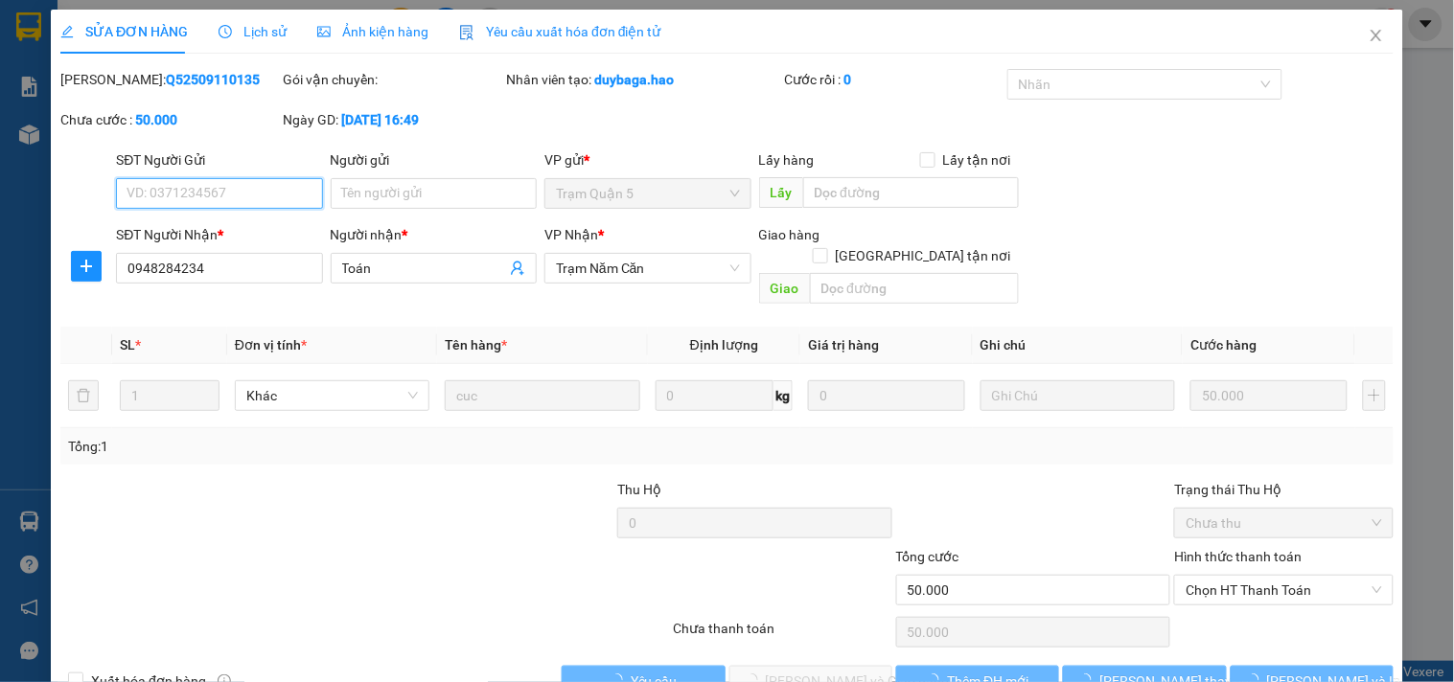
scroll to position [21, 0]
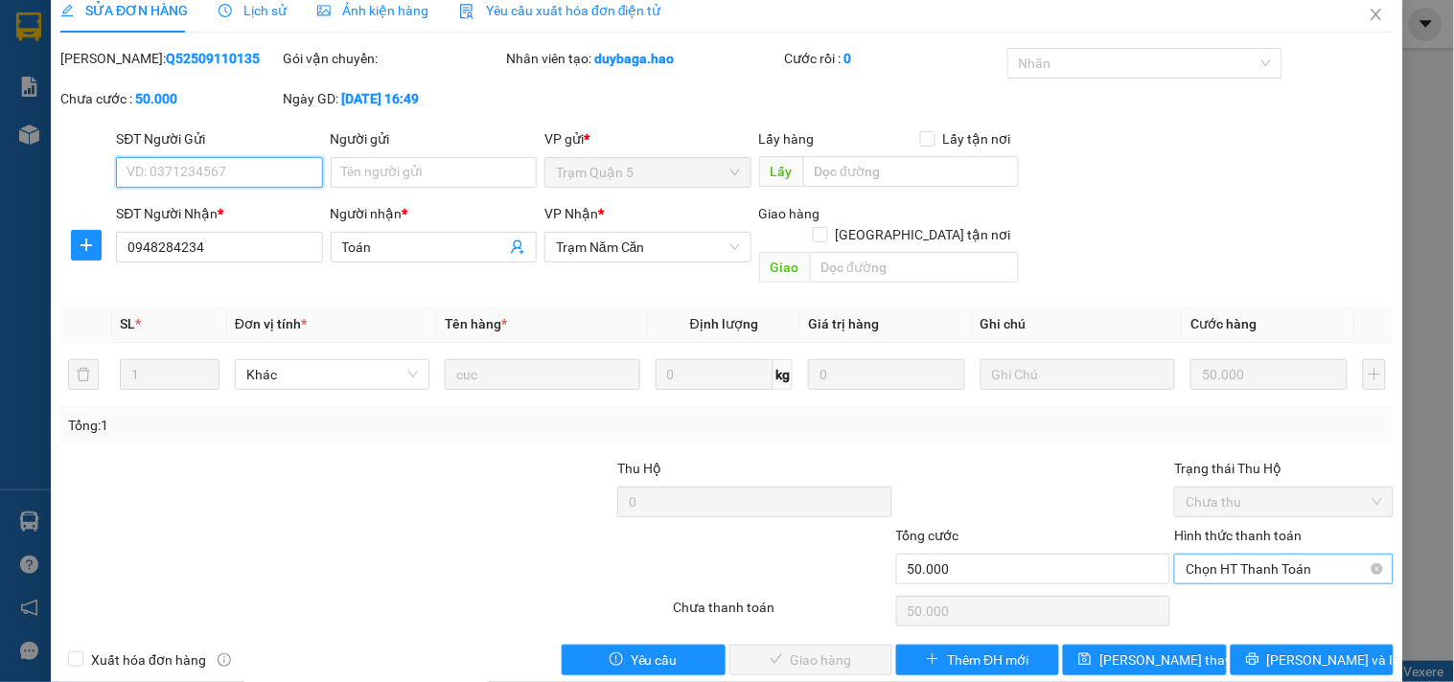
click at [1189, 555] on span "Chọn HT Thanh Toán" at bounding box center [1282, 569] width 195 height 29
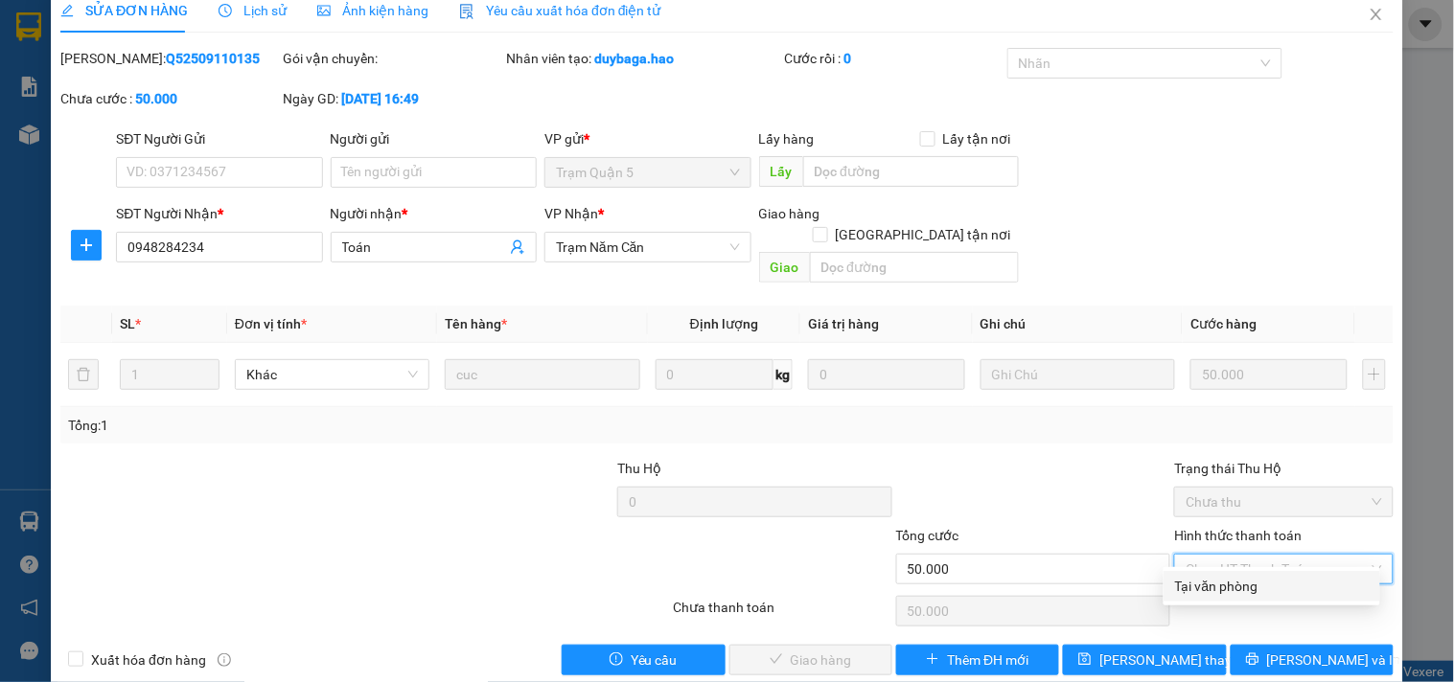
click at [1182, 572] on div "Tại văn phòng" at bounding box center [1271, 586] width 217 height 31
type input "0"
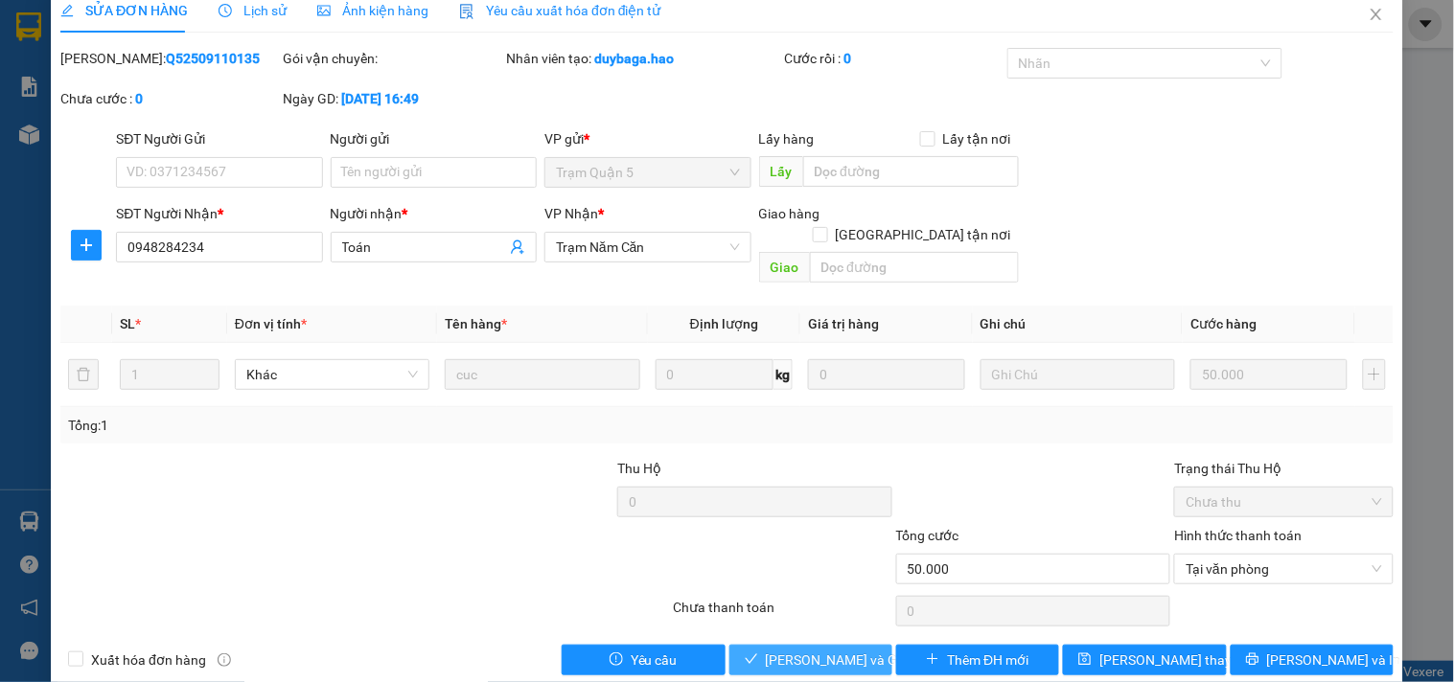
click at [818, 645] on span "Lưu và Giao hàng" at bounding box center [858, 660] width 184 height 21
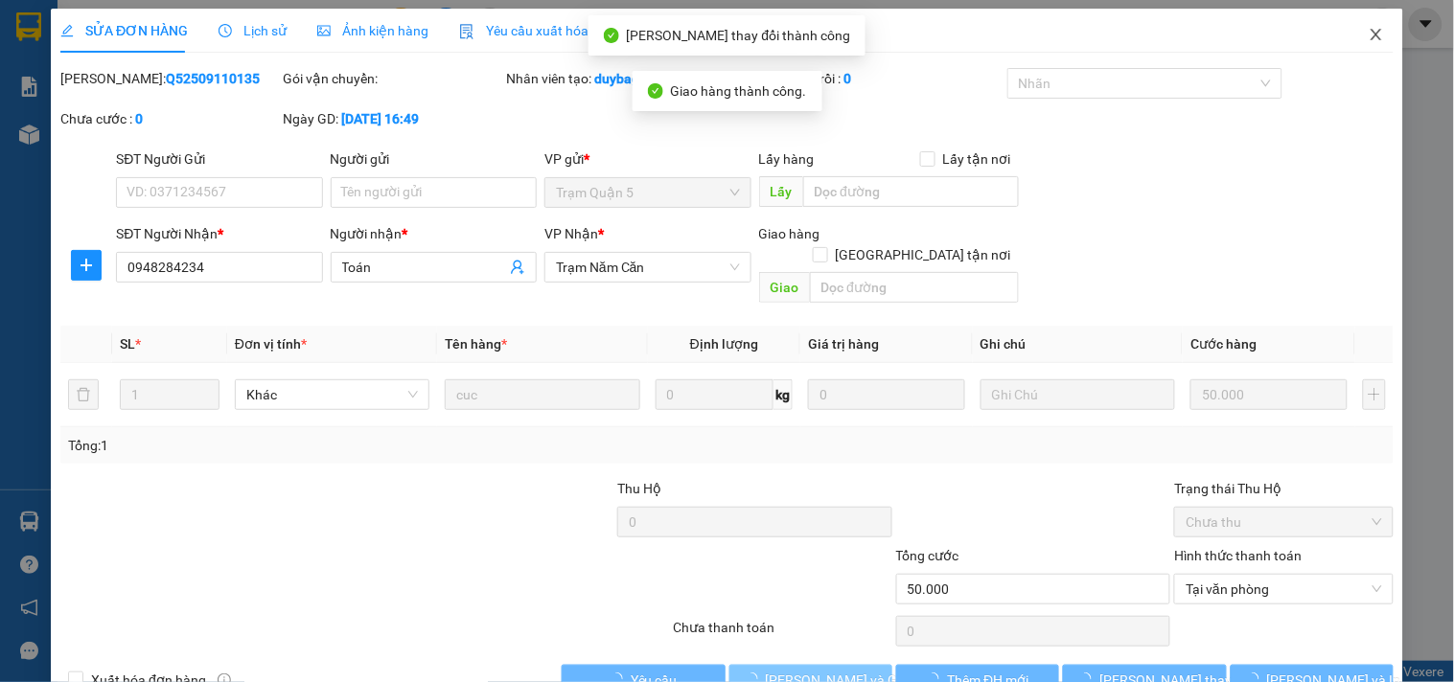
scroll to position [0, 0]
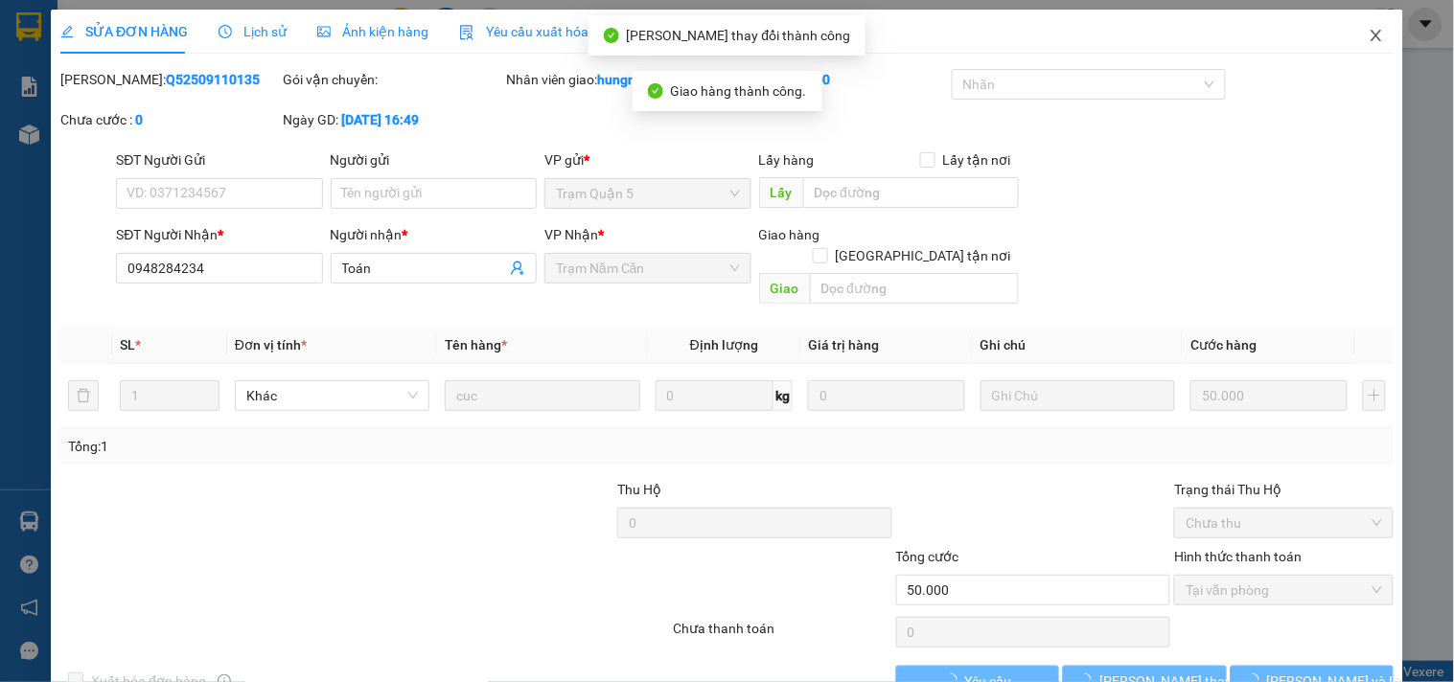
click at [1368, 34] on icon "close" at bounding box center [1375, 35] width 15 height 15
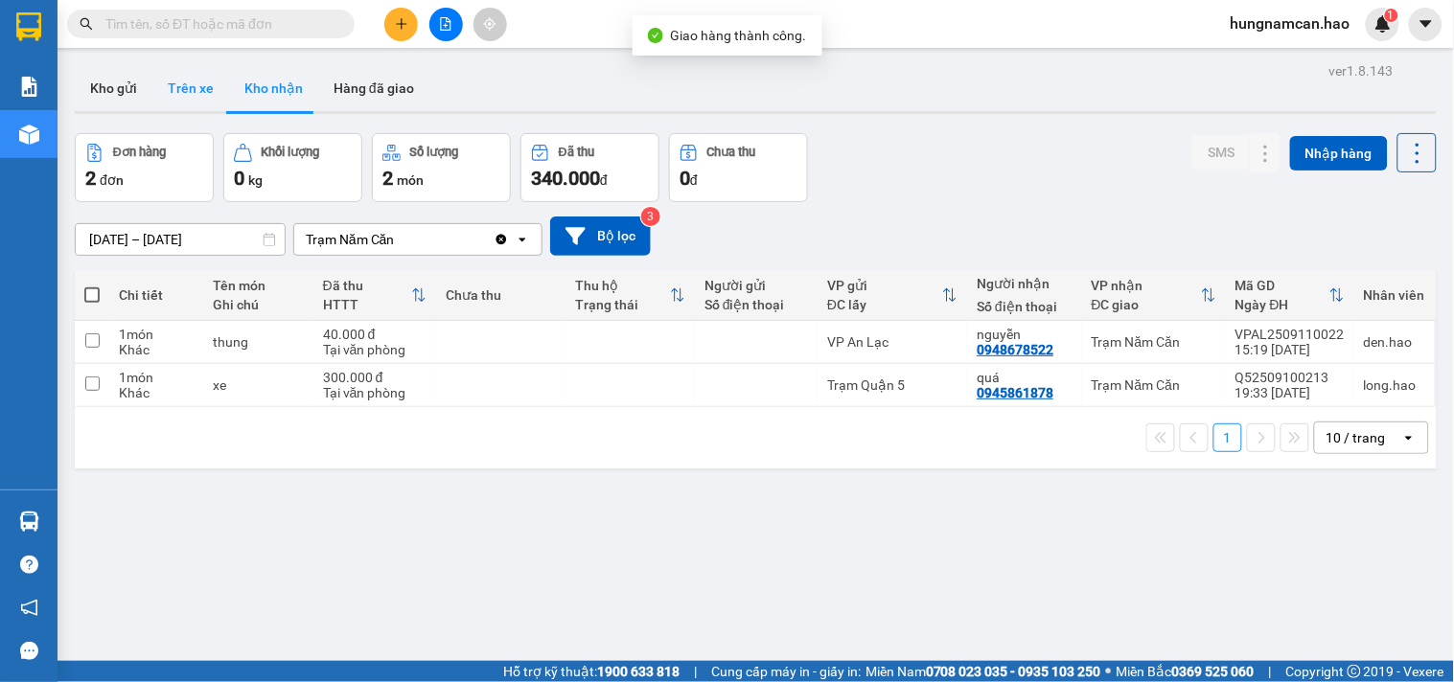
click at [216, 83] on button "Trên xe" at bounding box center [190, 88] width 77 height 46
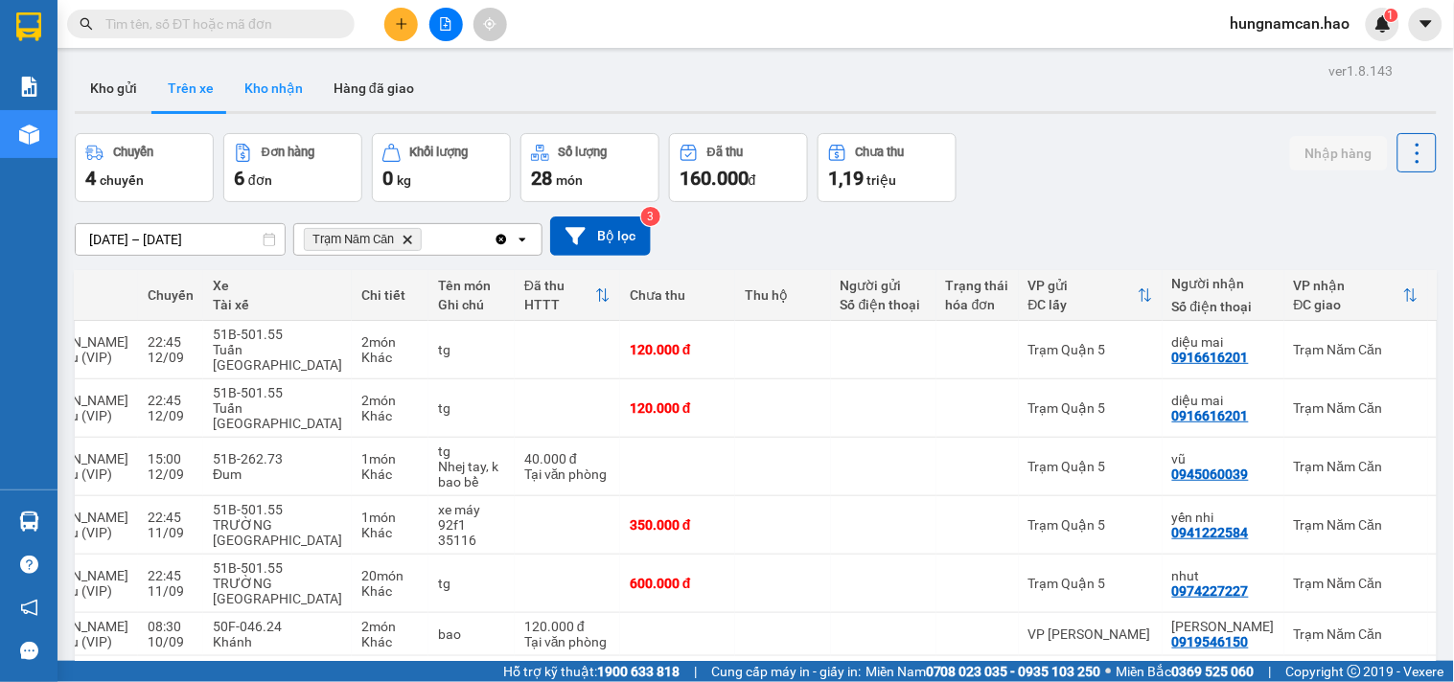
click at [264, 91] on button "Kho nhận" at bounding box center [273, 88] width 89 height 46
